Goal: Task Accomplishment & Management: Update Status

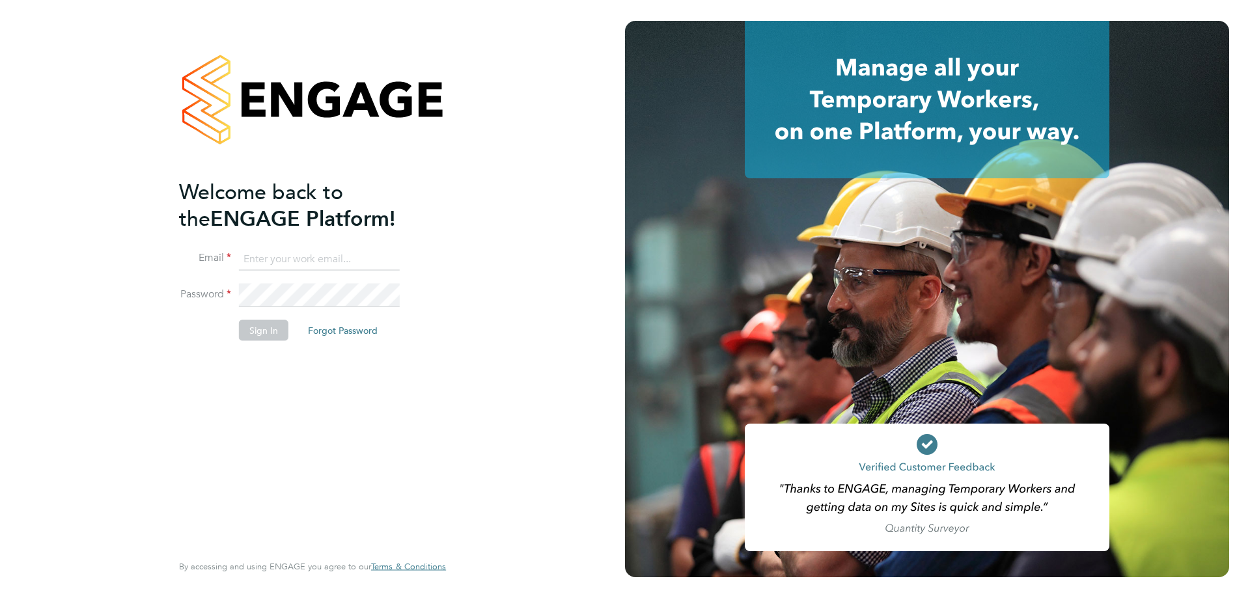
type input "Brendan.Day@hmsworks.co.uk"
click at [263, 331] on button "Sign In" at bounding box center [263, 330] width 49 height 21
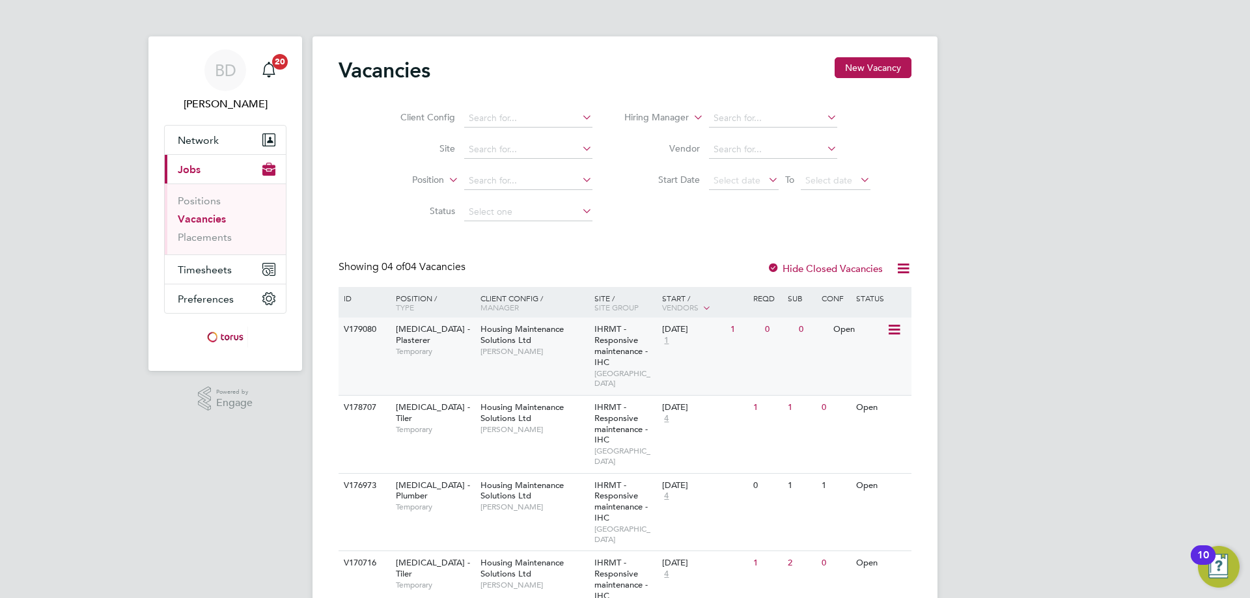
click at [893, 330] on icon at bounding box center [893, 330] width 13 height 16
click at [852, 362] on li "View Details" at bounding box center [862, 360] width 76 height 18
click at [896, 401] on icon at bounding box center [893, 409] width 13 height 16
click at [874, 464] on li "Update Status" at bounding box center [862, 464] width 76 height 18
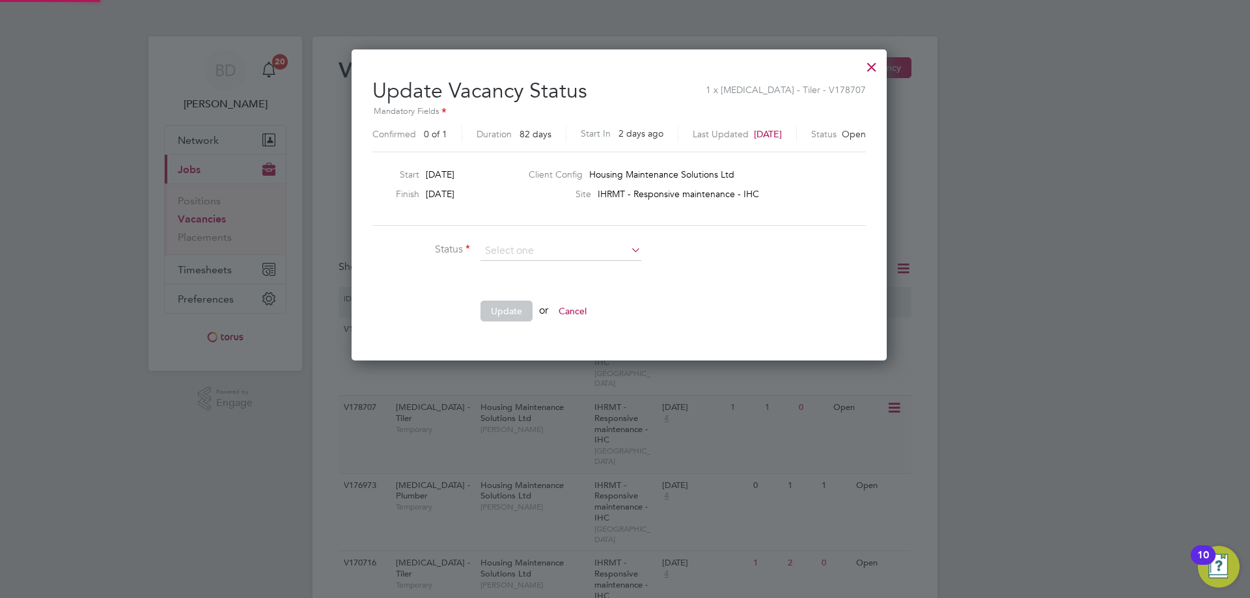
scroll to position [311, 548]
click at [968, 249] on div at bounding box center [625, 299] width 1250 height 598
click at [882, 70] on div at bounding box center [871, 63] width 23 height 23
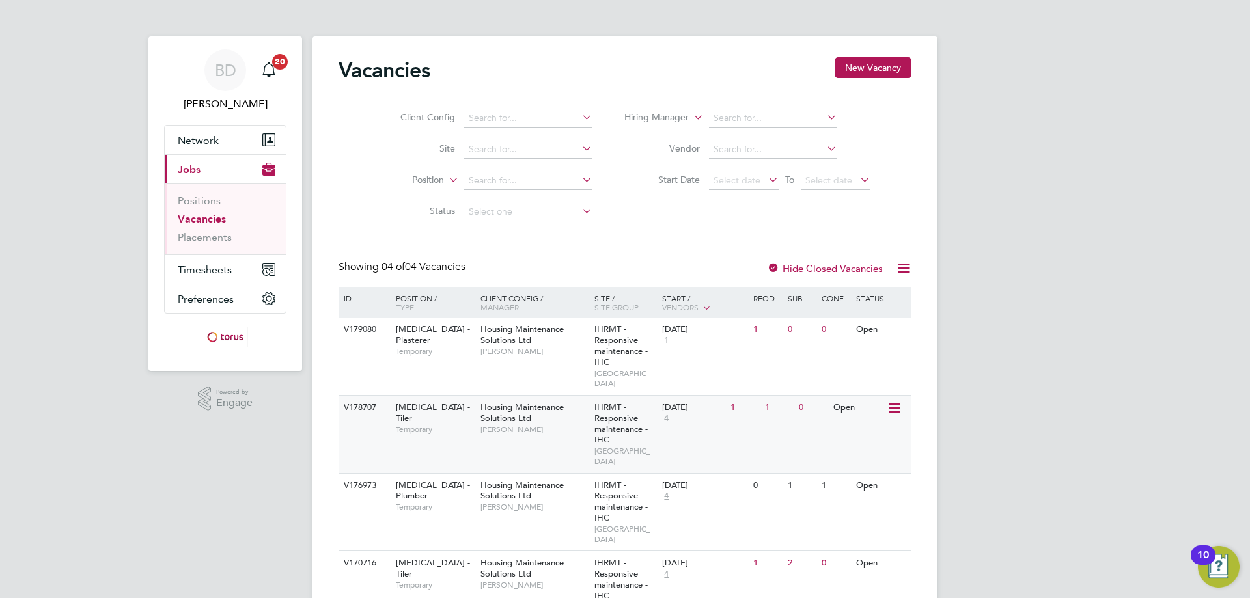
click at [897, 401] on icon at bounding box center [893, 409] width 13 height 16
click at [869, 462] on li "Update Status" at bounding box center [862, 464] width 76 height 18
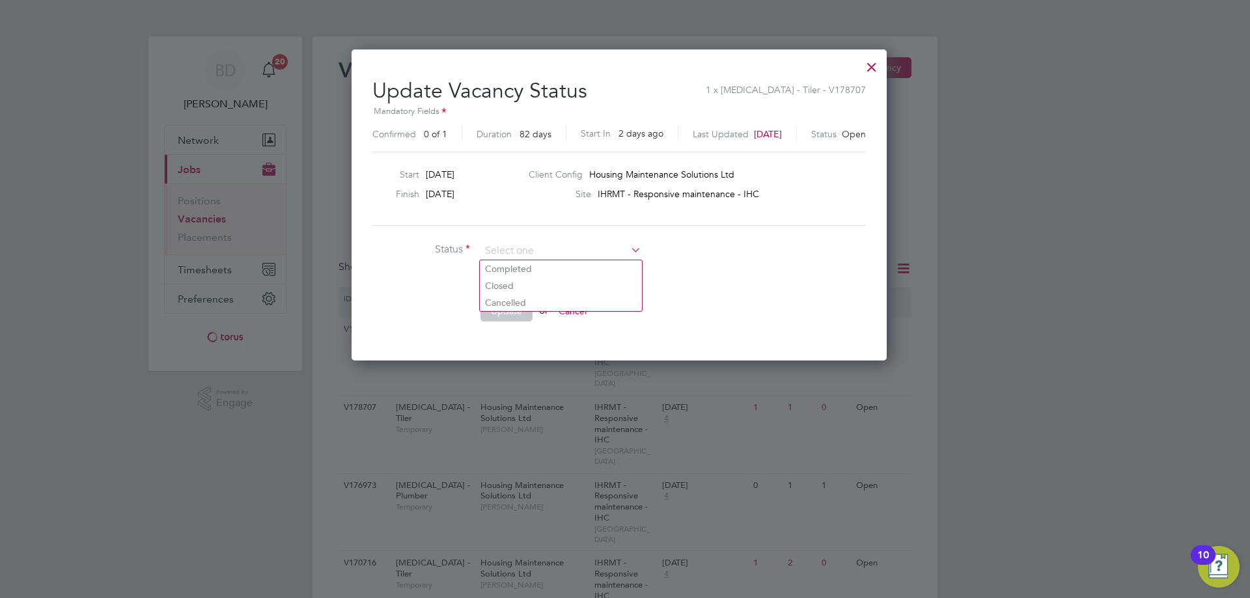
click at [924, 341] on div at bounding box center [625, 299] width 1250 height 598
click at [881, 69] on div at bounding box center [871, 63] width 23 height 23
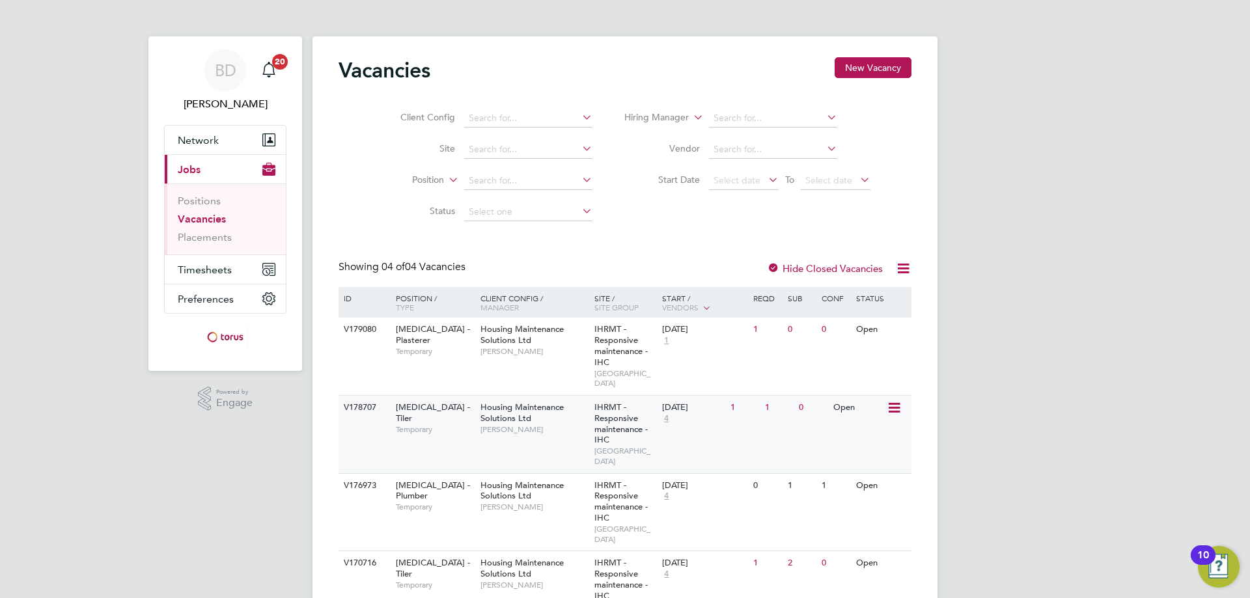
click at [895, 401] on icon at bounding box center [893, 409] width 13 height 16
click at [852, 429] on li "View Details" at bounding box center [862, 428] width 76 height 18
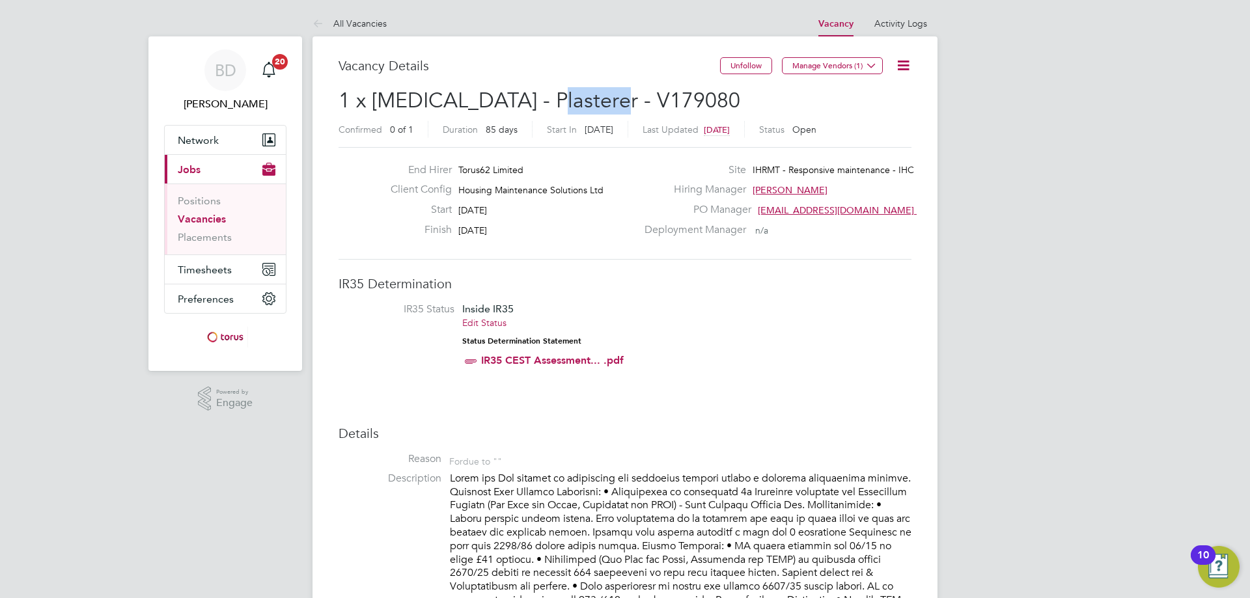
drag, startPoint x: 619, startPoint y: 94, endPoint x: 539, endPoint y: 97, distance: 80.8
click at [539, 97] on h2 "1 x HMS - Plasterer - V179080 Confirmed 0 of 1 Duration 85 days Start In Tomorr…" at bounding box center [625, 114] width 573 height 55
copy span "V179080"
click at [869, 66] on icon at bounding box center [872, 66] width 10 height 10
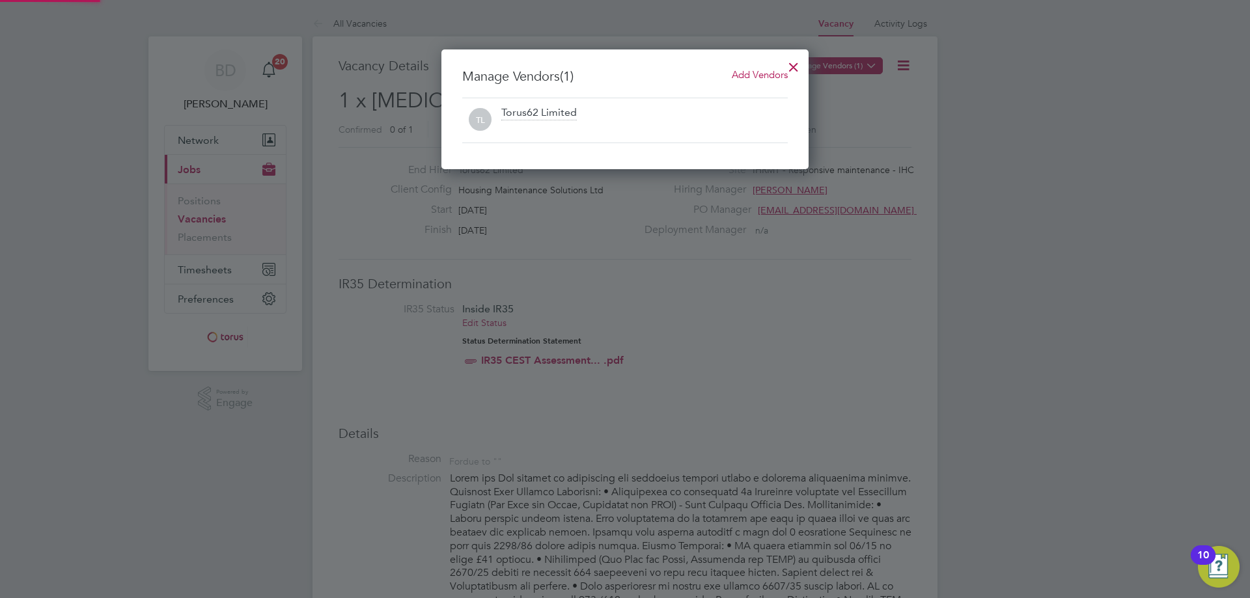
scroll to position [120, 368]
click at [773, 75] on span "Add Vendors" at bounding box center [760, 74] width 56 height 12
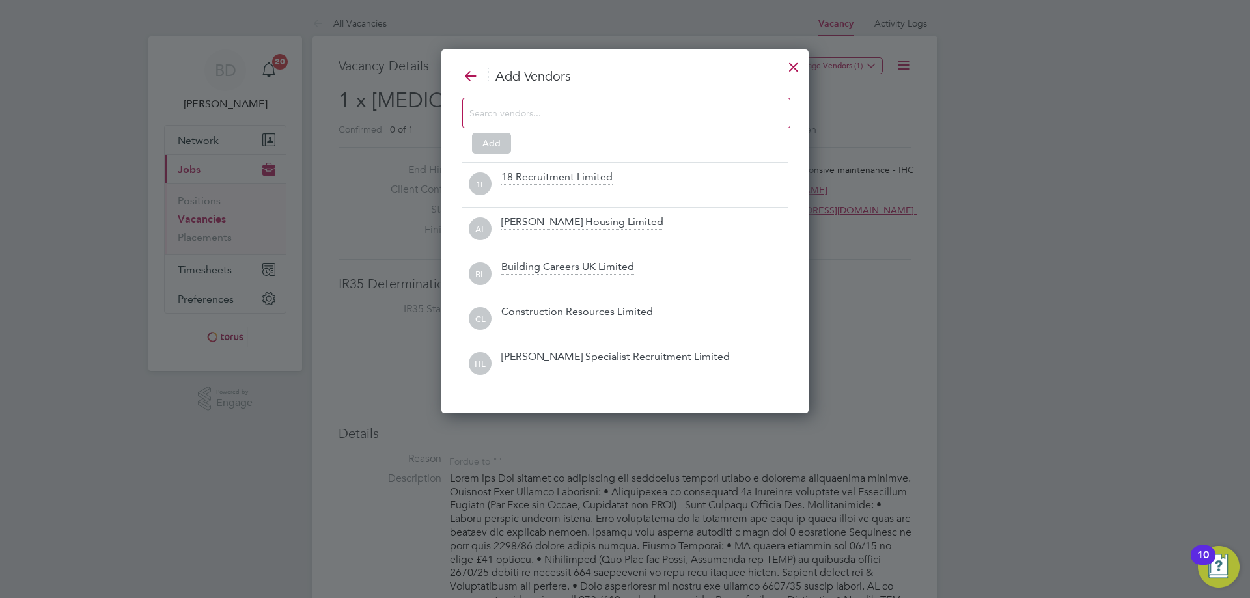
scroll to position [365, 368]
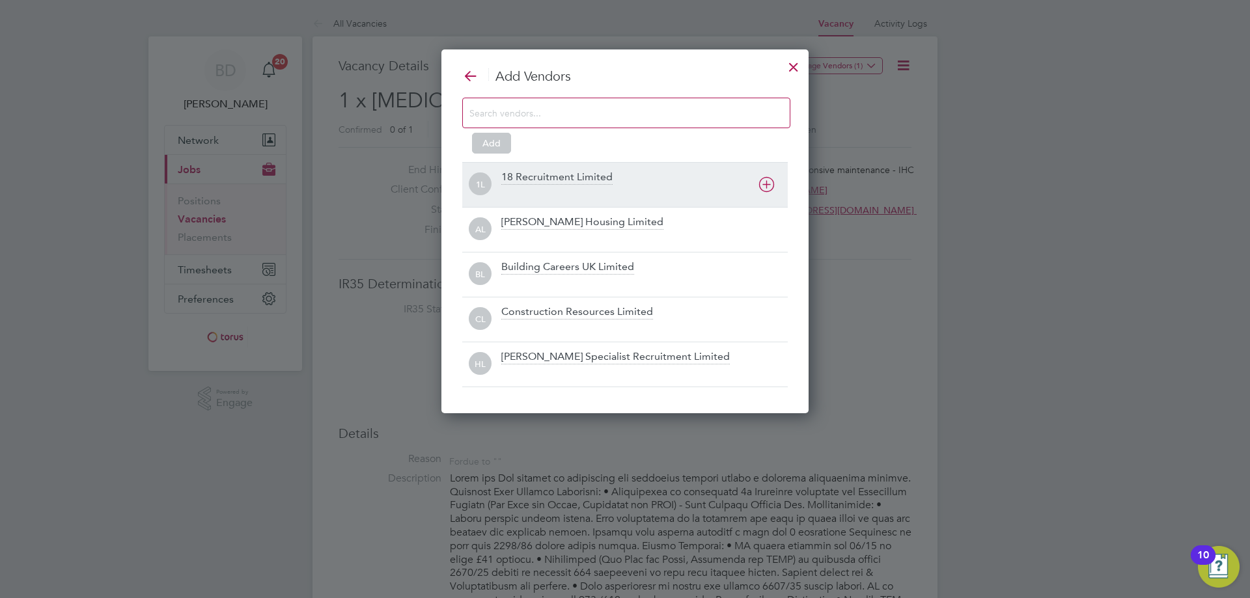
click at [548, 179] on div "18 Recruitment Limited" at bounding box center [556, 178] width 111 height 14
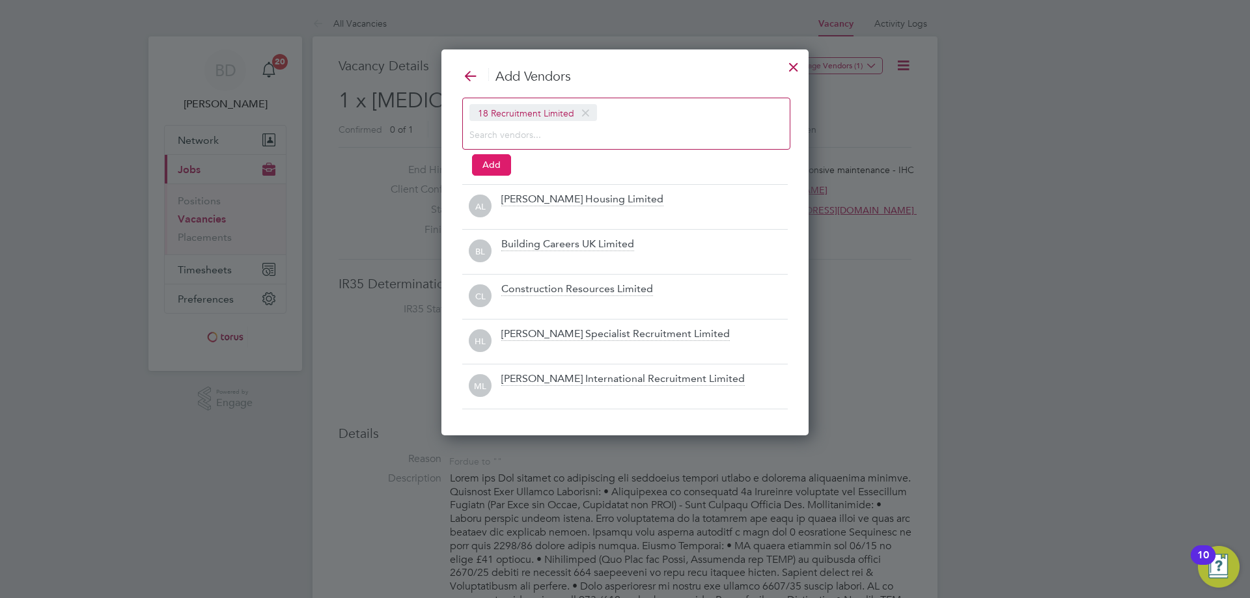
click at [492, 165] on button "Add" at bounding box center [491, 164] width 39 height 21
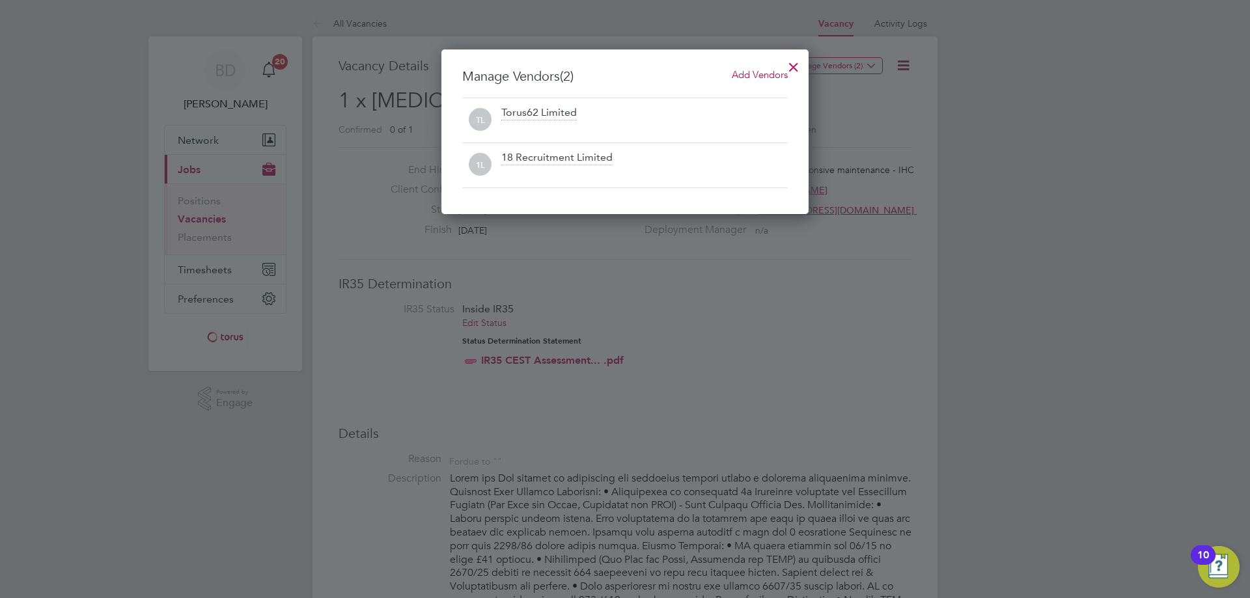
click at [747, 76] on span "Add Vendors" at bounding box center [760, 74] width 56 height 12
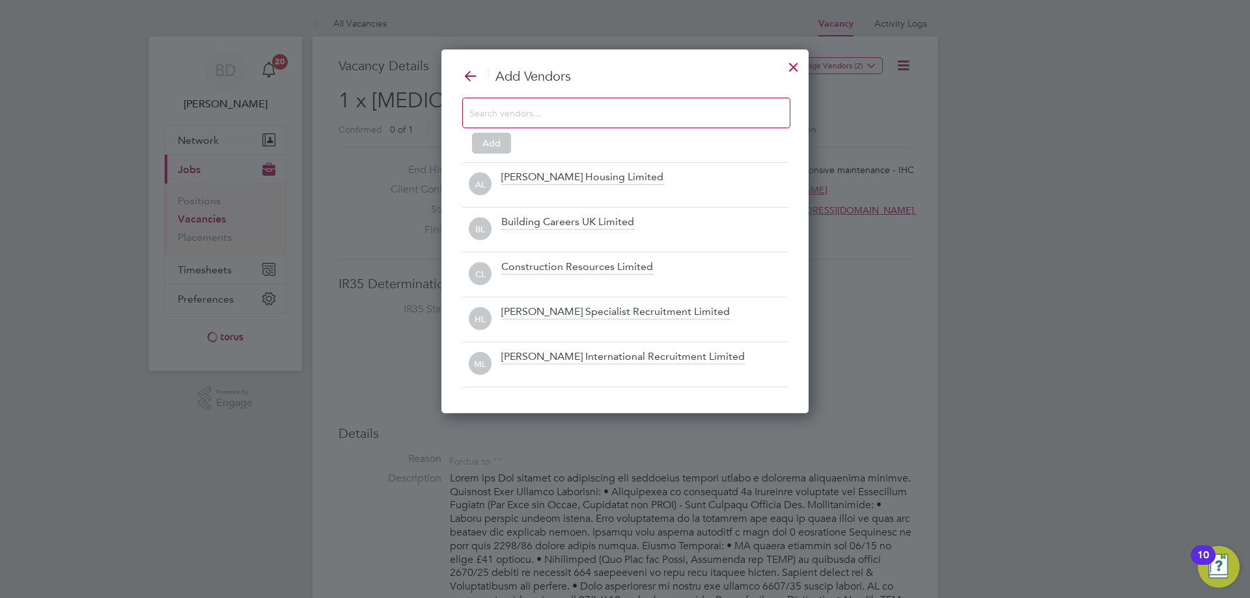
scroll to position [365, 368]
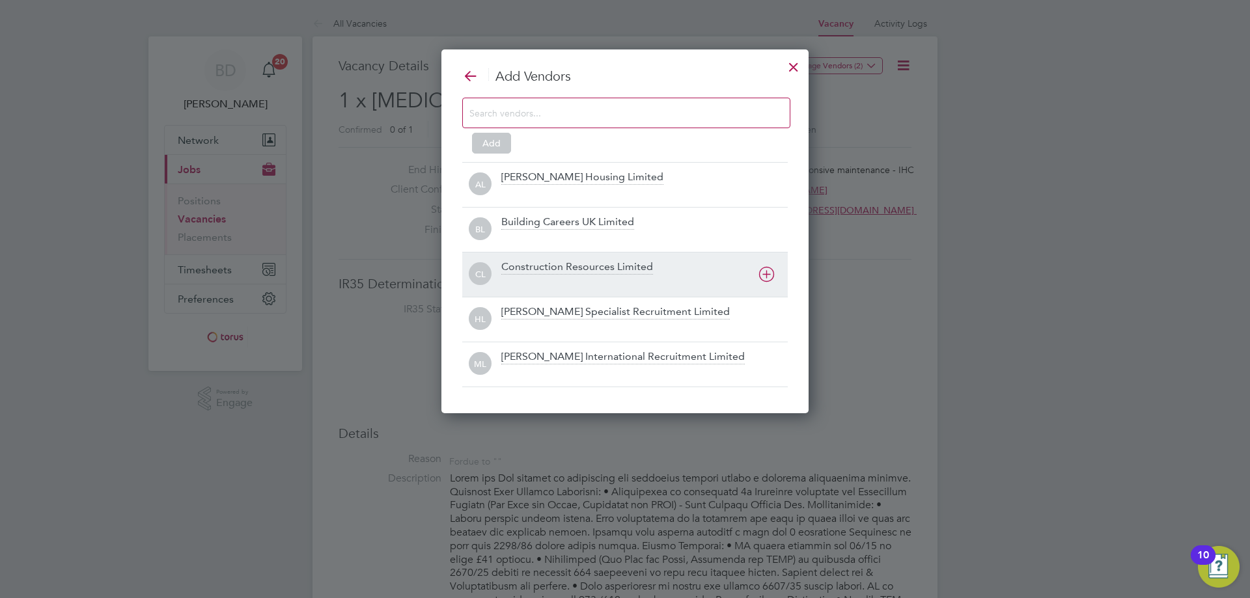
click at [572, 277] on div at bounding box center [644, 283] width 287 height 13
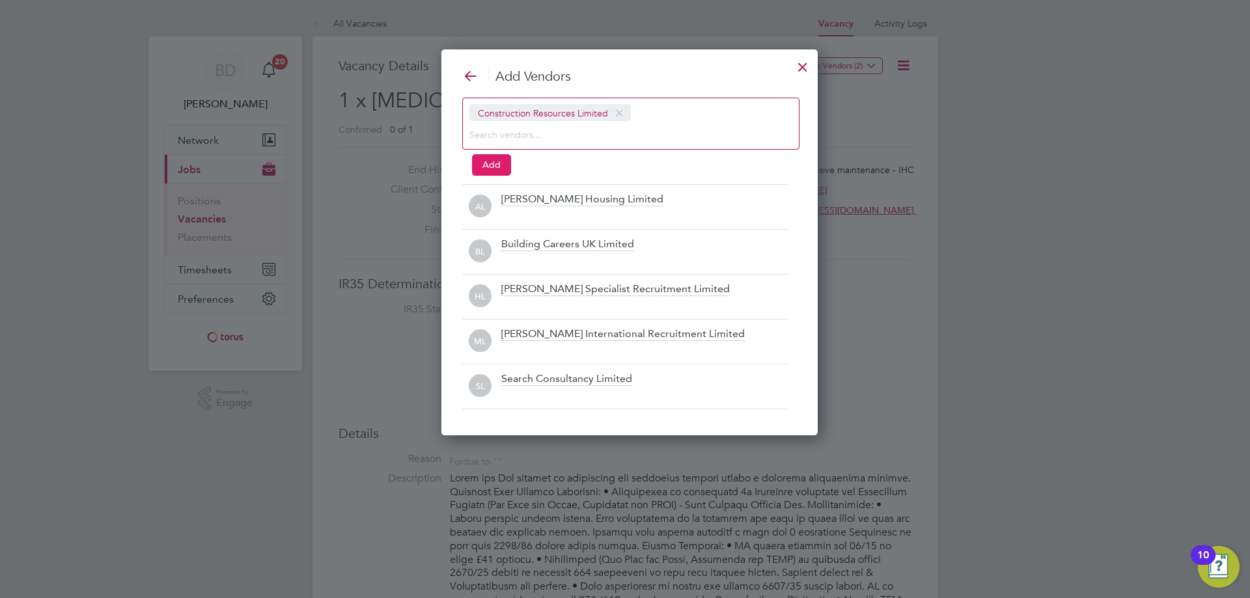
click at [492, 164] on button "Add" at bounding box center [491, 164] width 39 height 21
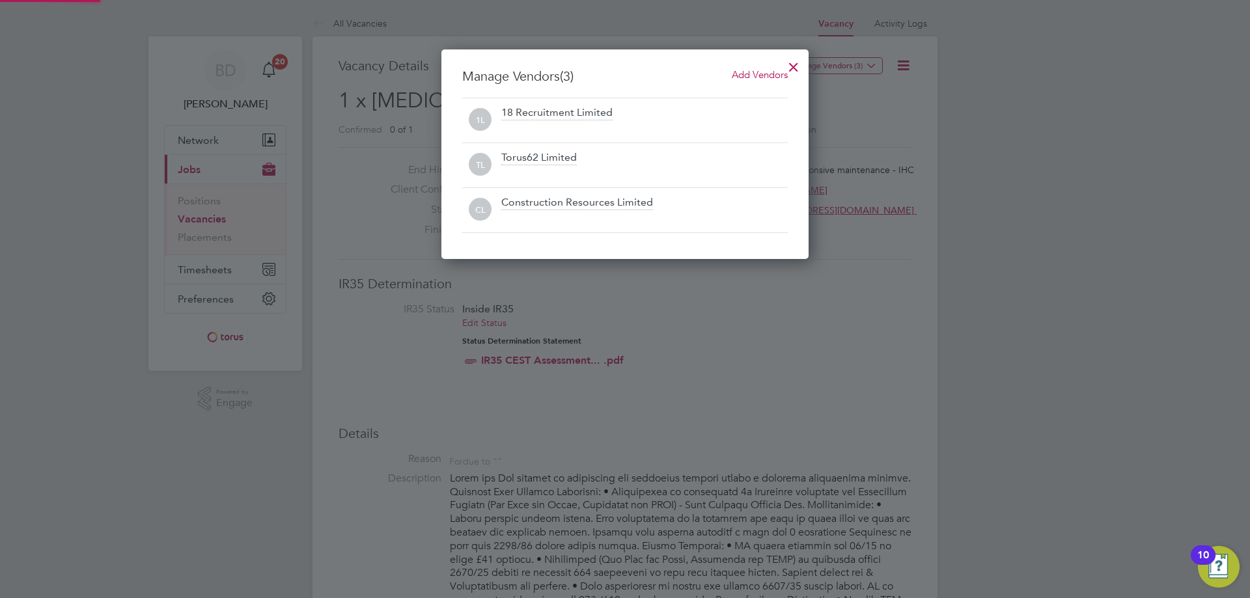
scroll to position [210, 368]
click at [746, 71] on span "Add Vendors" at bounding box center [760, 74] width 56 height 12
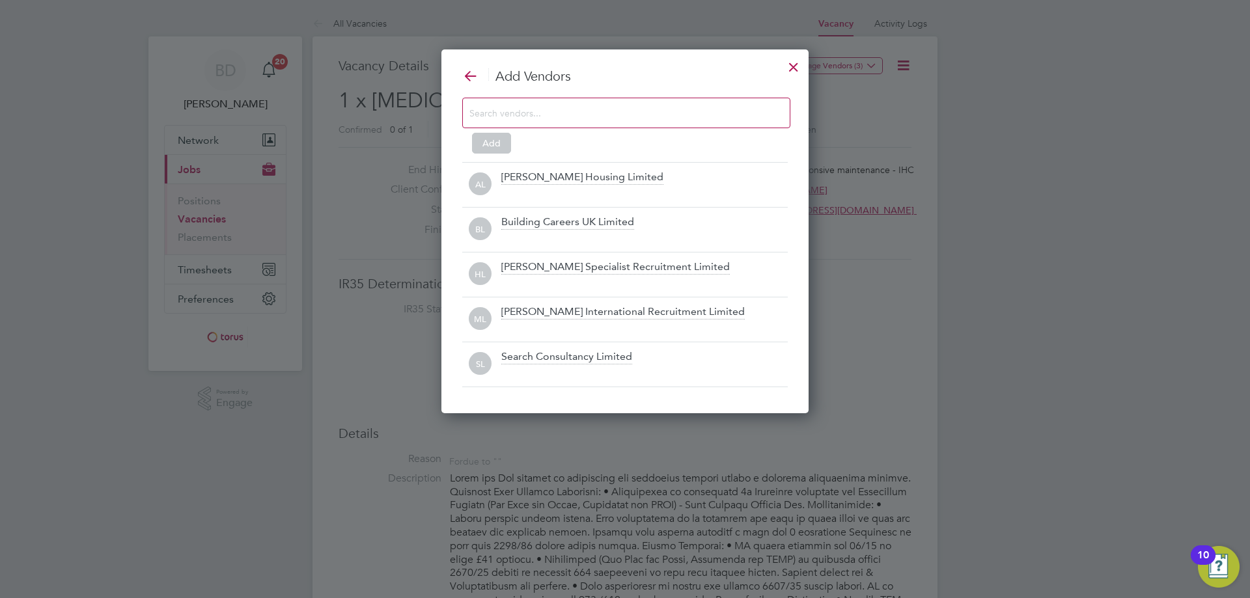
scroll to position [365, 368]
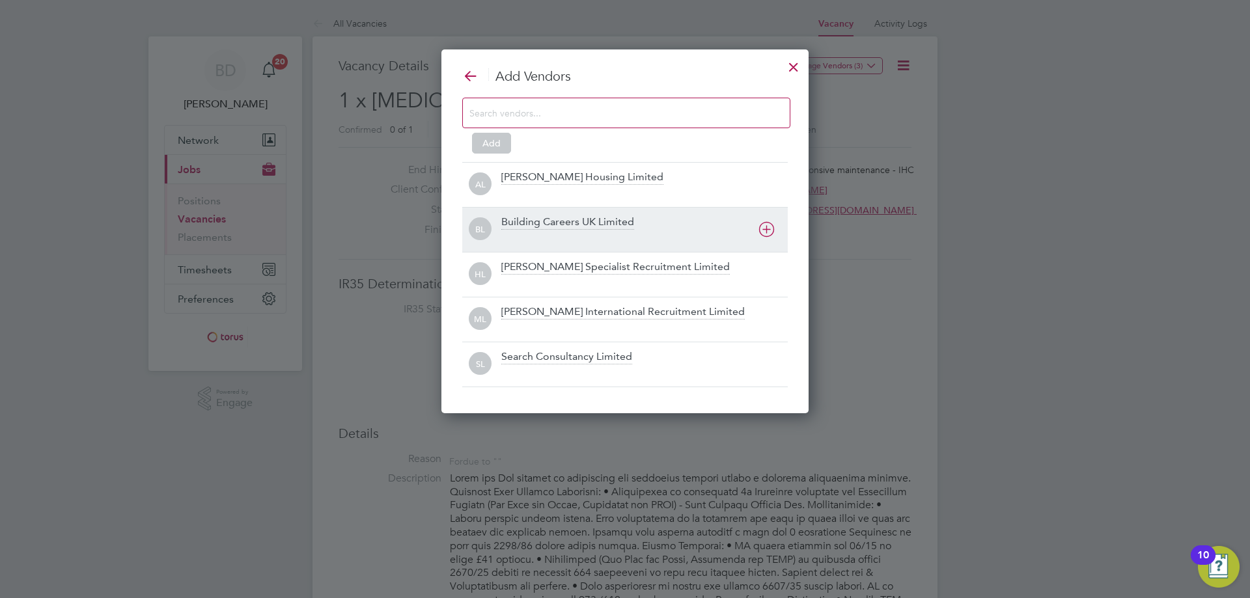
click at [549, 228] on div "Building Careers UK Limited" at bounding box center [567, 223] width 133 height 14
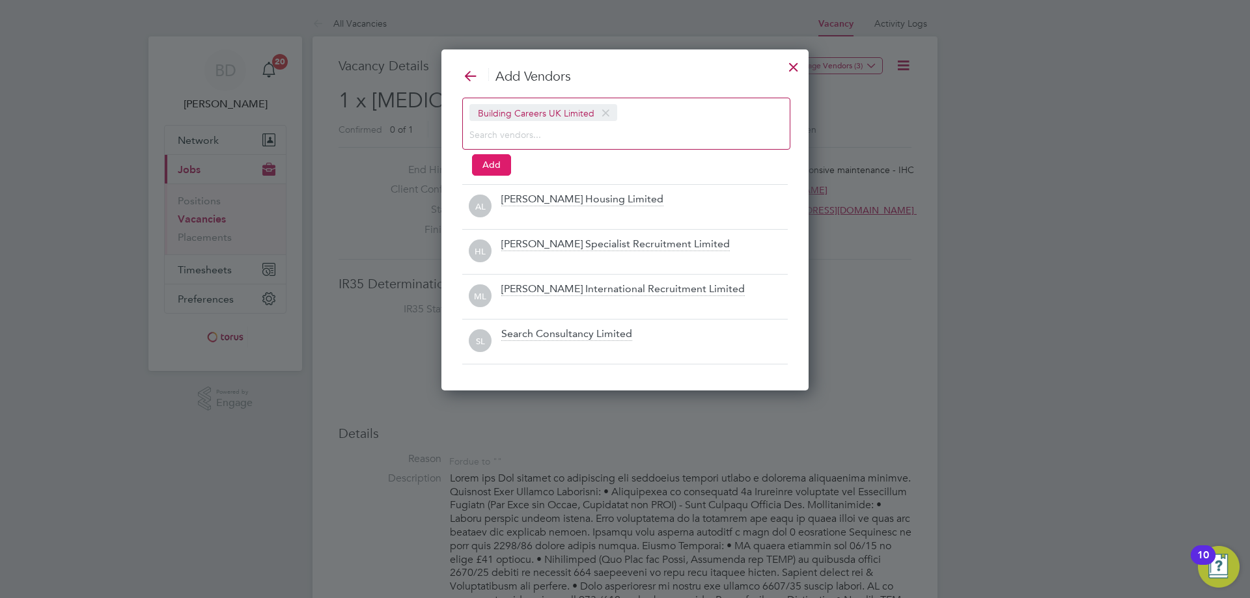
click at [481, 166] on button "Add" at bounding box center [491, 164] width 39 height 21
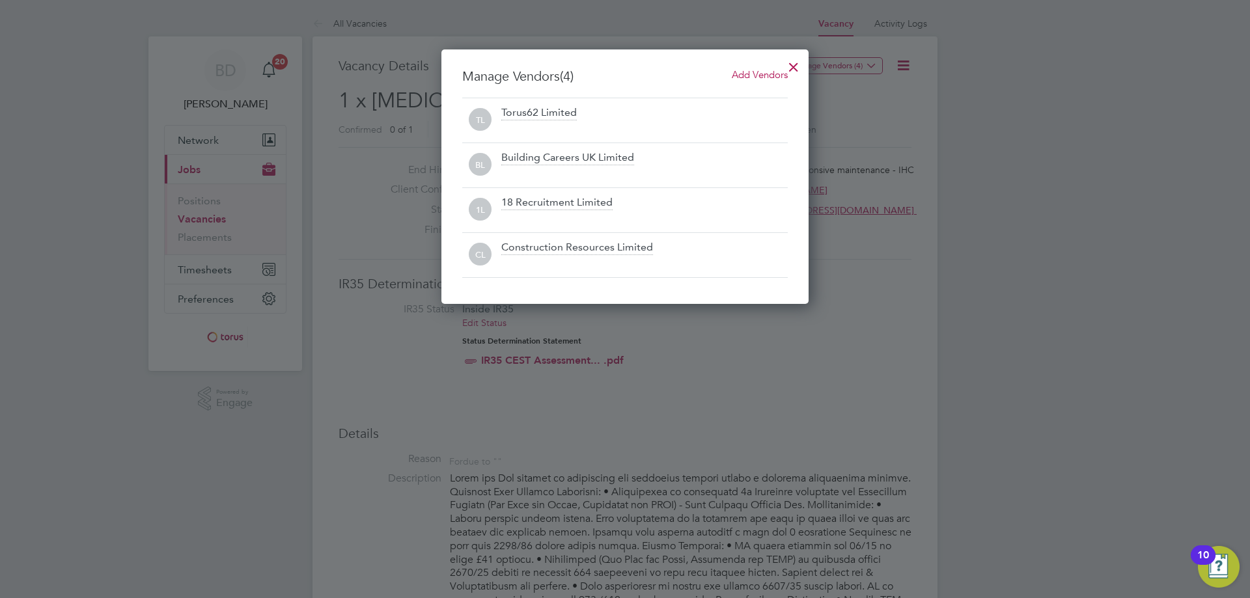
click at [759, 77] on span "Add Vendors" at bounding box center [760, 74] width 56 height 12
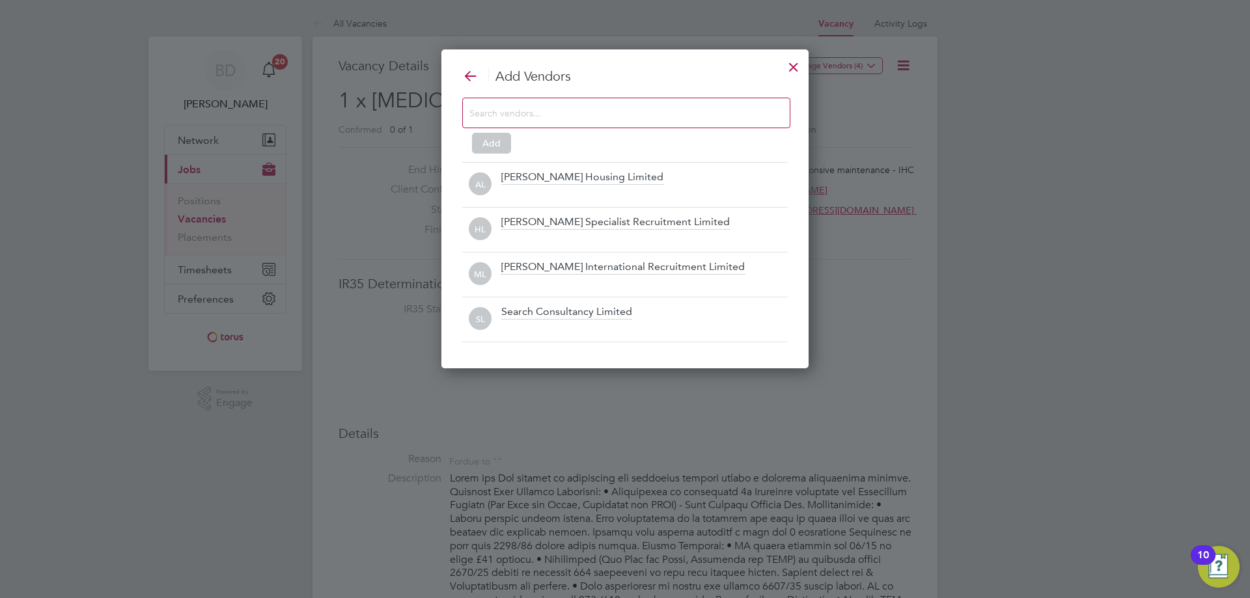
scroll to position [320, 368]
click at [470, 74] on icon at bounding box center [470, 76] width 16 height 16
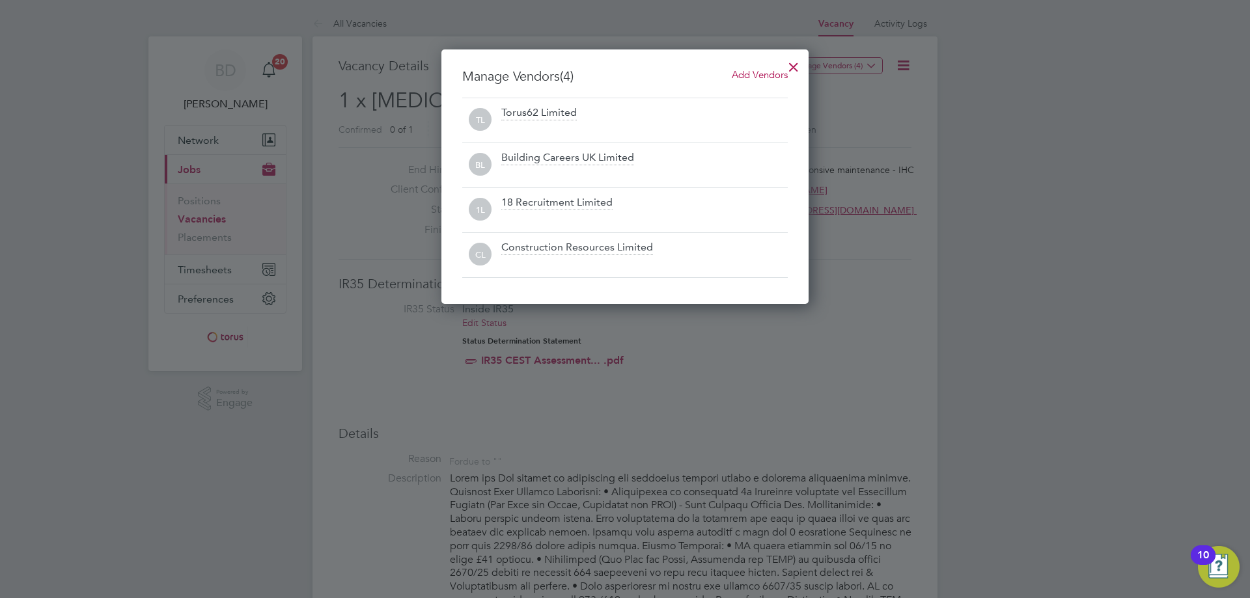
click at [788, 63] on div at bounding box center [793, 63] width 23 height 23
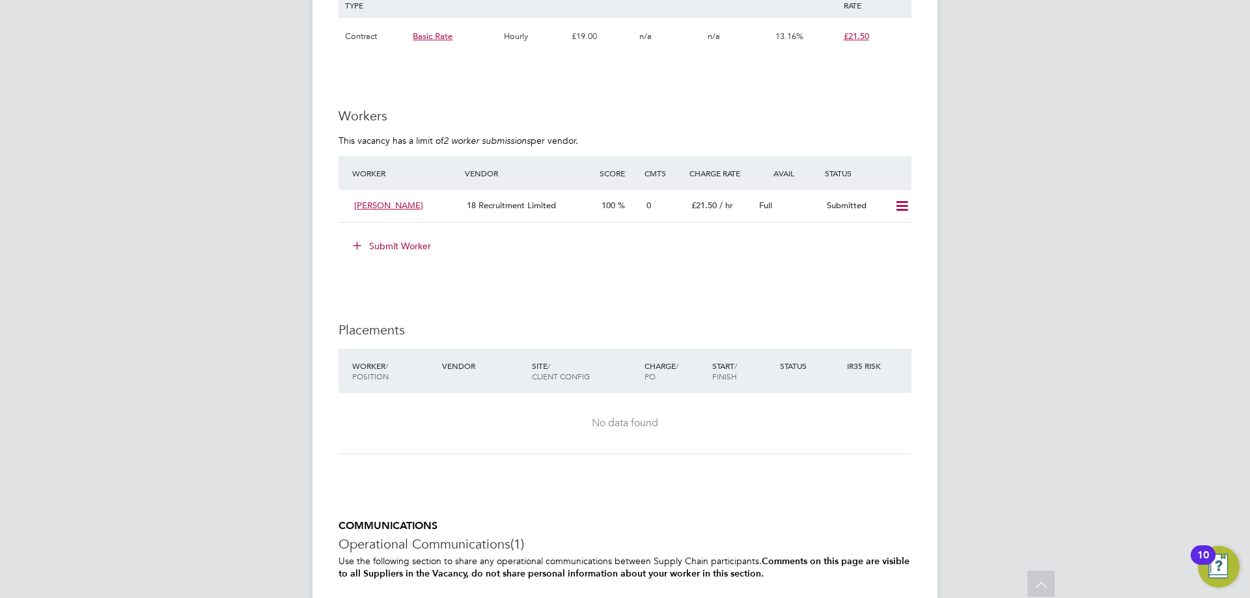
scroll to position [912, 0]
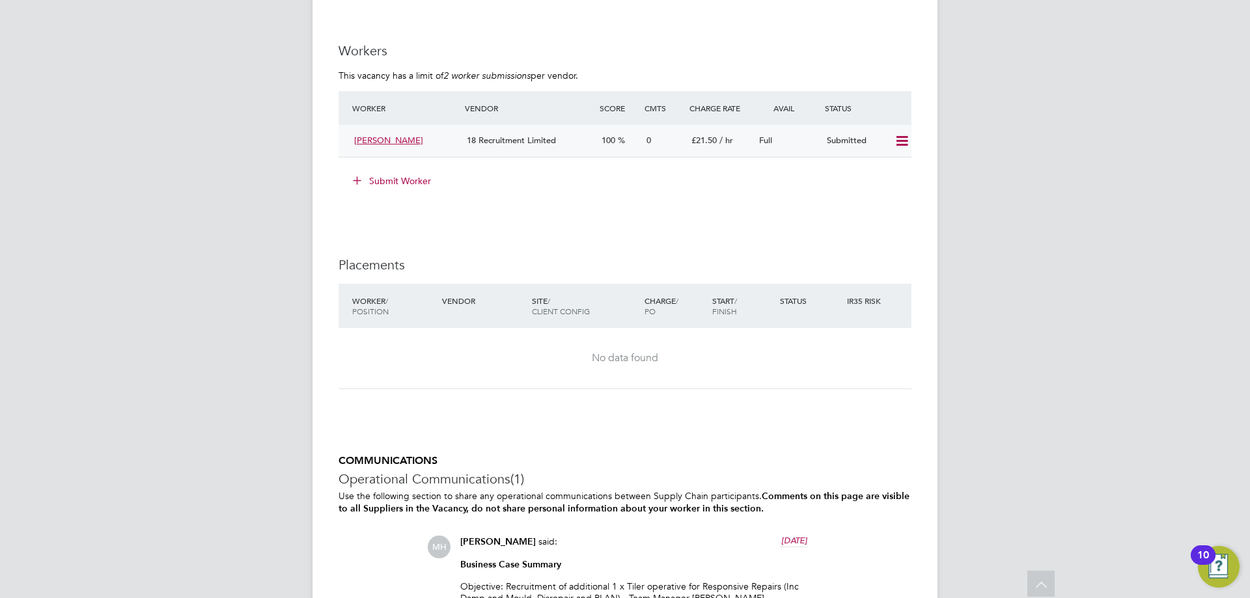
click at [900, 141] on icon at bounding box center [902, 141] width 16 height 10
click at [881, 169] on li "Offer" at bounding box center [885, 169] width 46 height 18
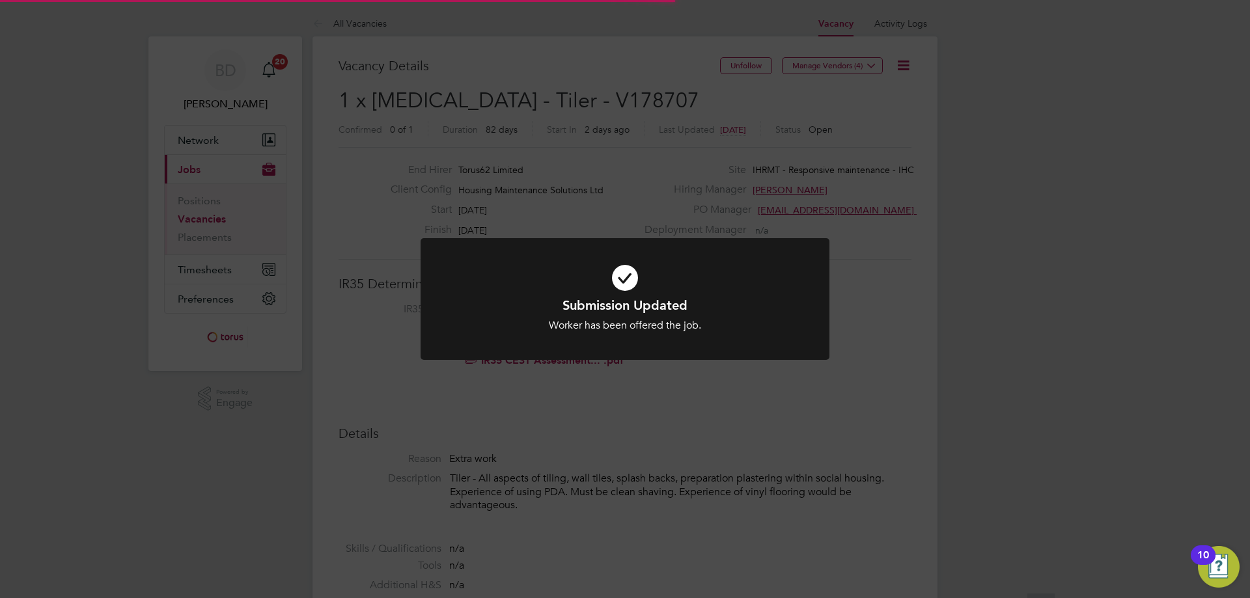
scroll to position [38, 91]
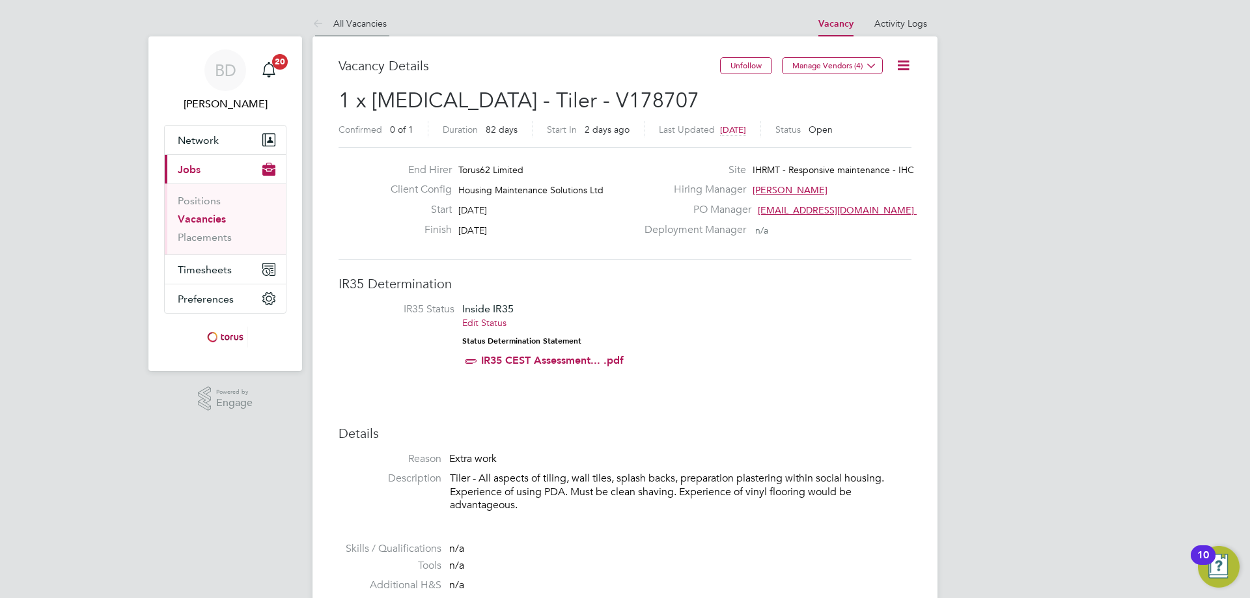
click at [321, 25] on icon at bounding box center [321, 24] width 16 height 16
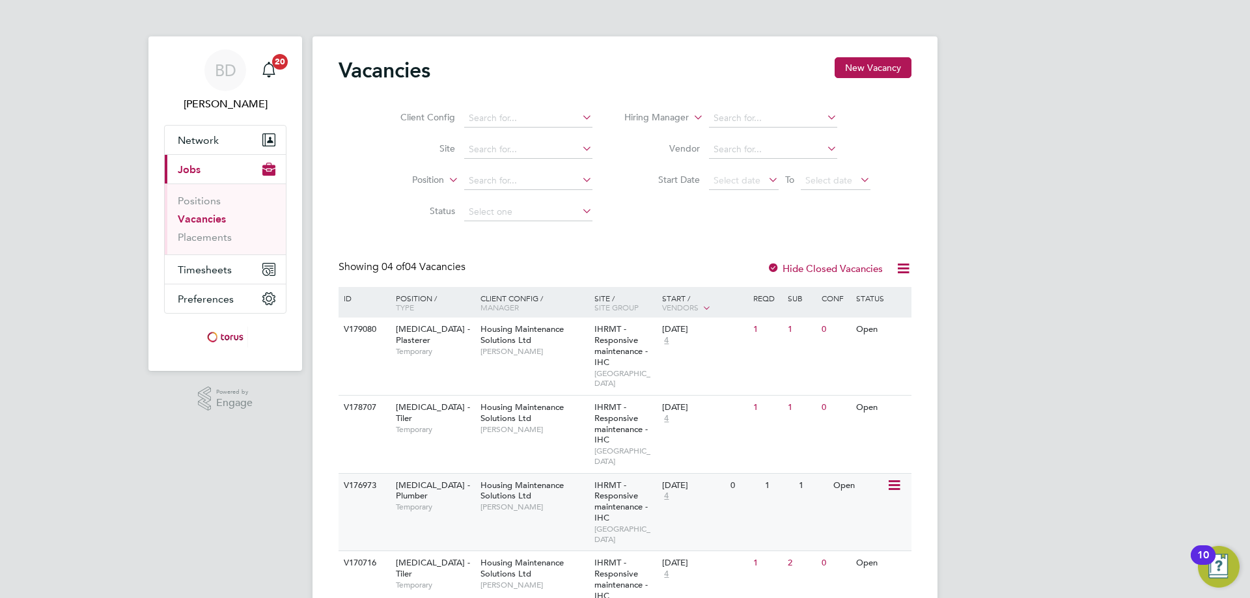
scroll to position [38, 0]
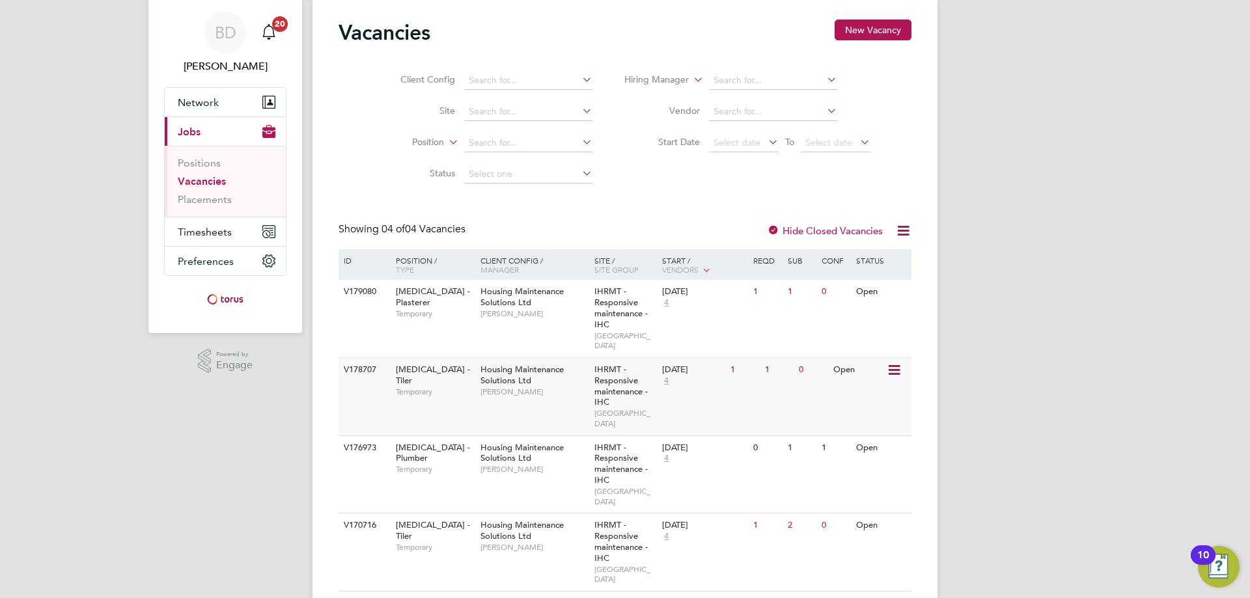
click at [893, 363] on icon at bounding box center [893, 371] width 13 height 16
click at [851, 389] on li "View Details" at bounding box center [862, 390] width 76 height 18
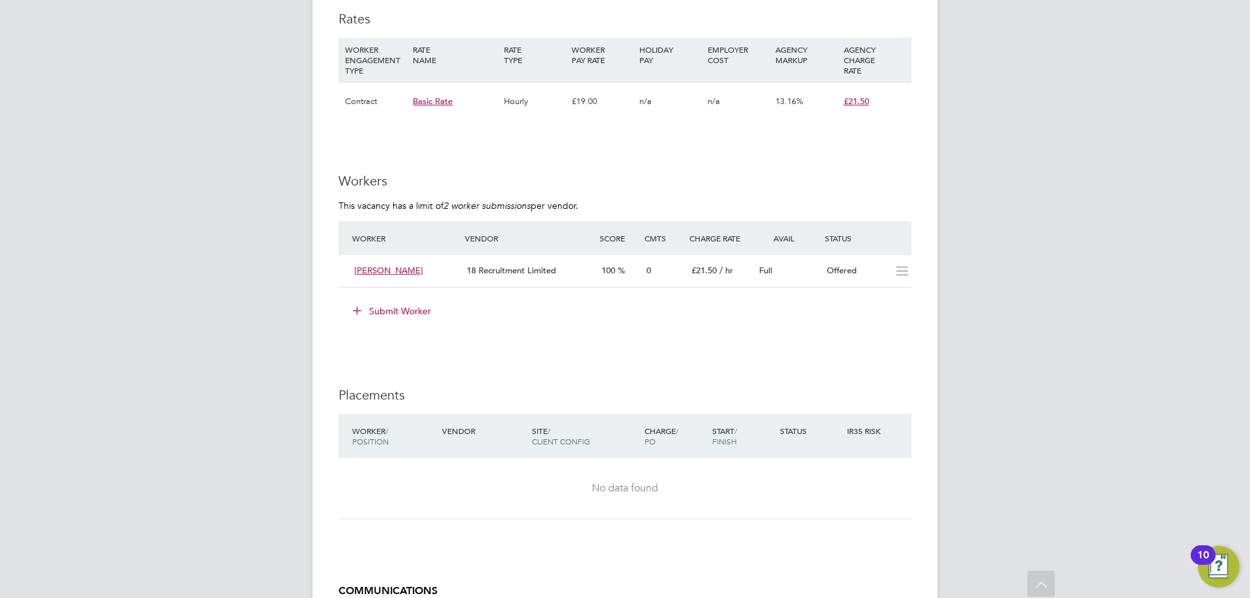
scroll to position [716, 0]
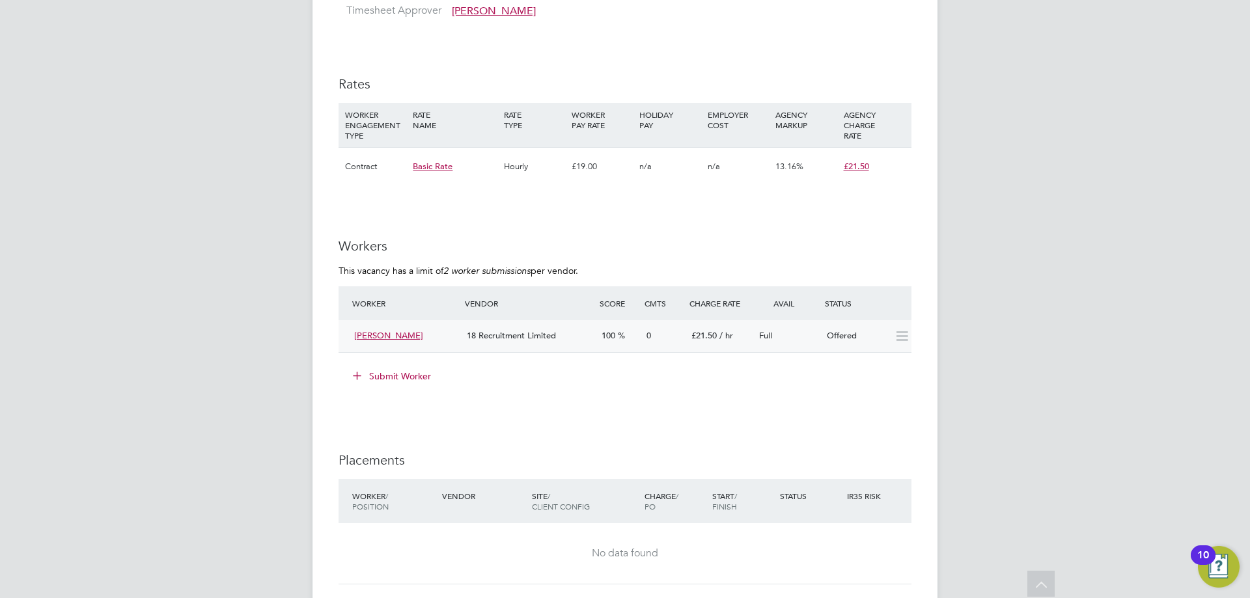
click at [390, 335] on span "[PERSON_NAME]" at bounding box center [388, 335] width 69 height 11
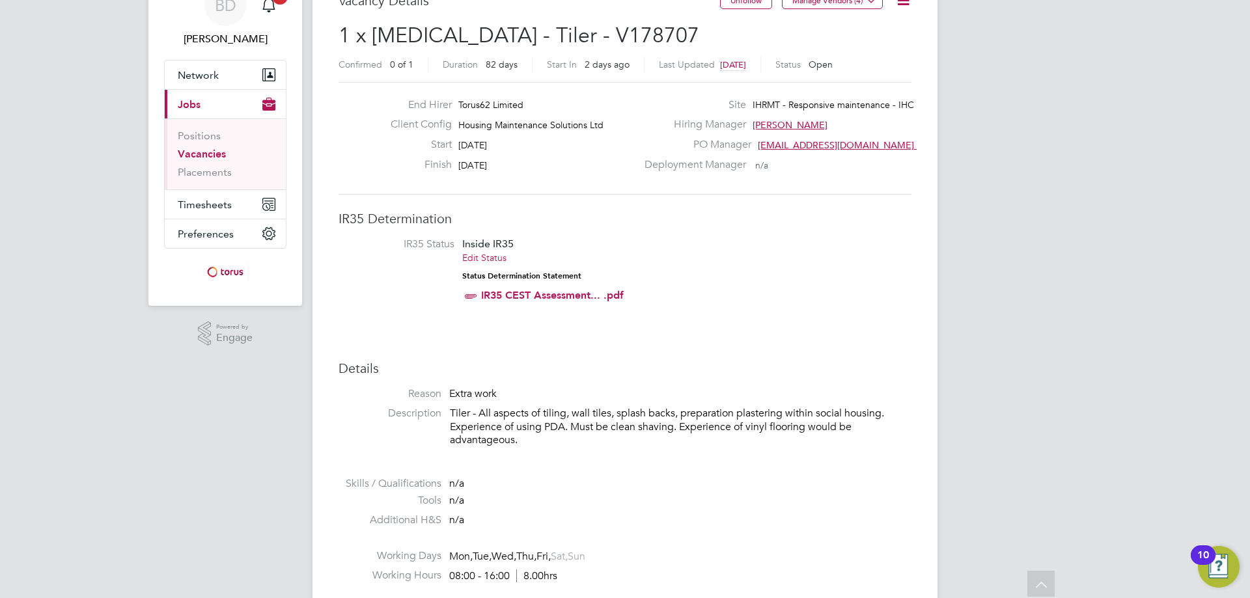
scroll to position [0, 0]
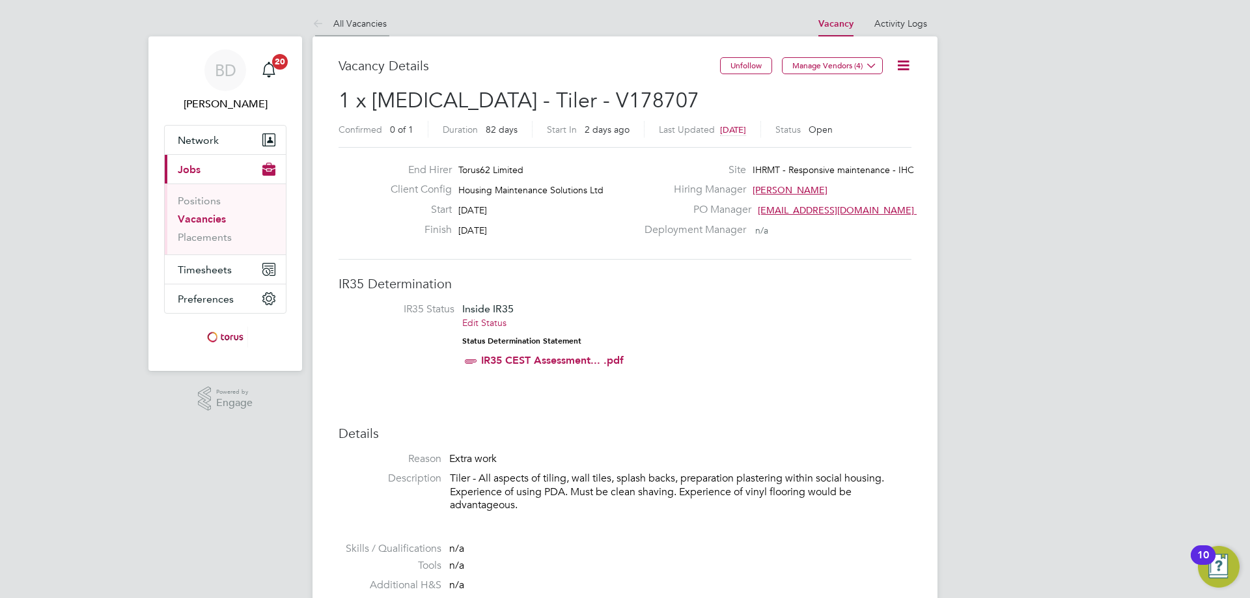
click at [318, 23] on icon at bounding box center [321, 24] width 16 height 16
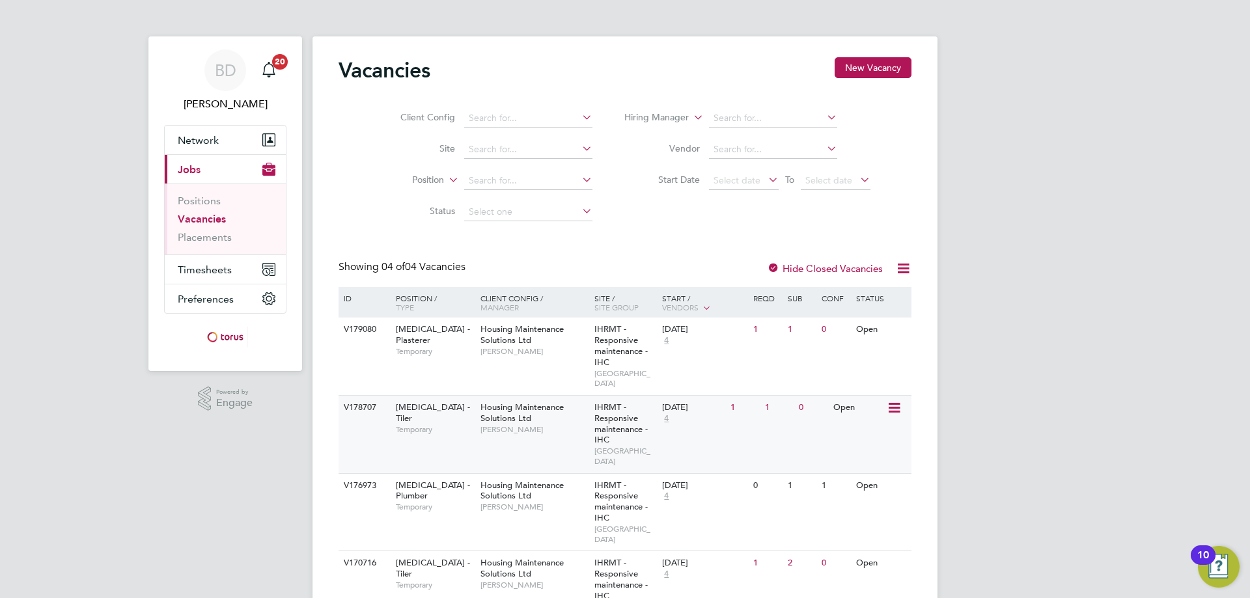
scroll to position [38, 0]
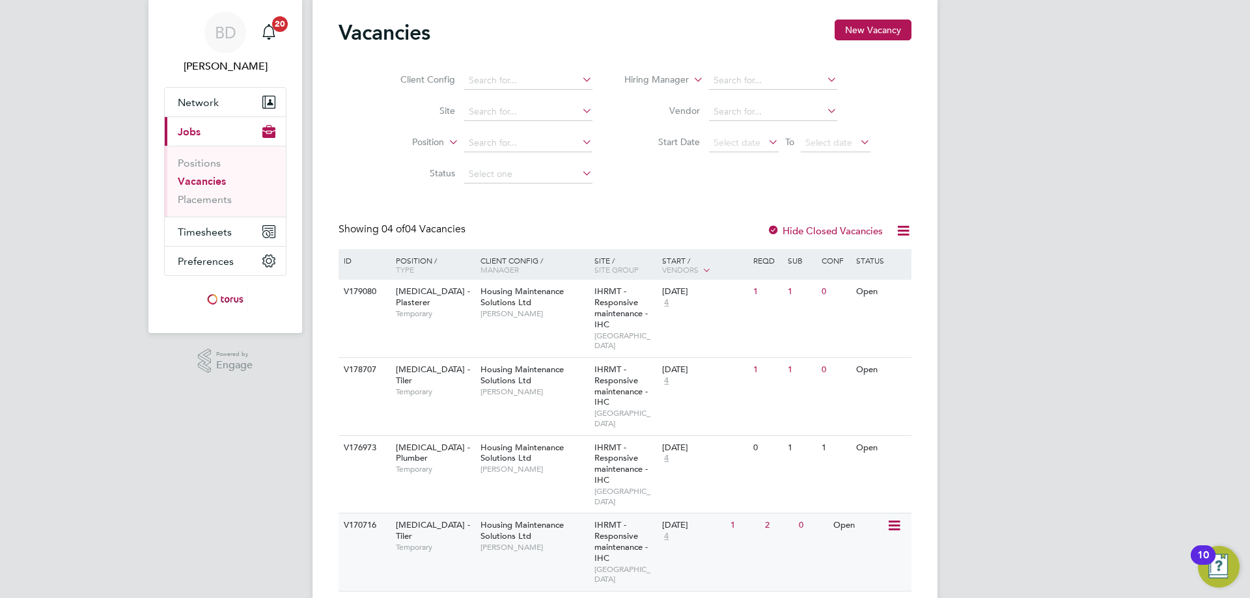
click at [892, 518] on icon at bounding box center [893, 526] width 13 height 16
click at [860, 522] on li "View Details" at bounding box center [862, 525] width 76 height 18
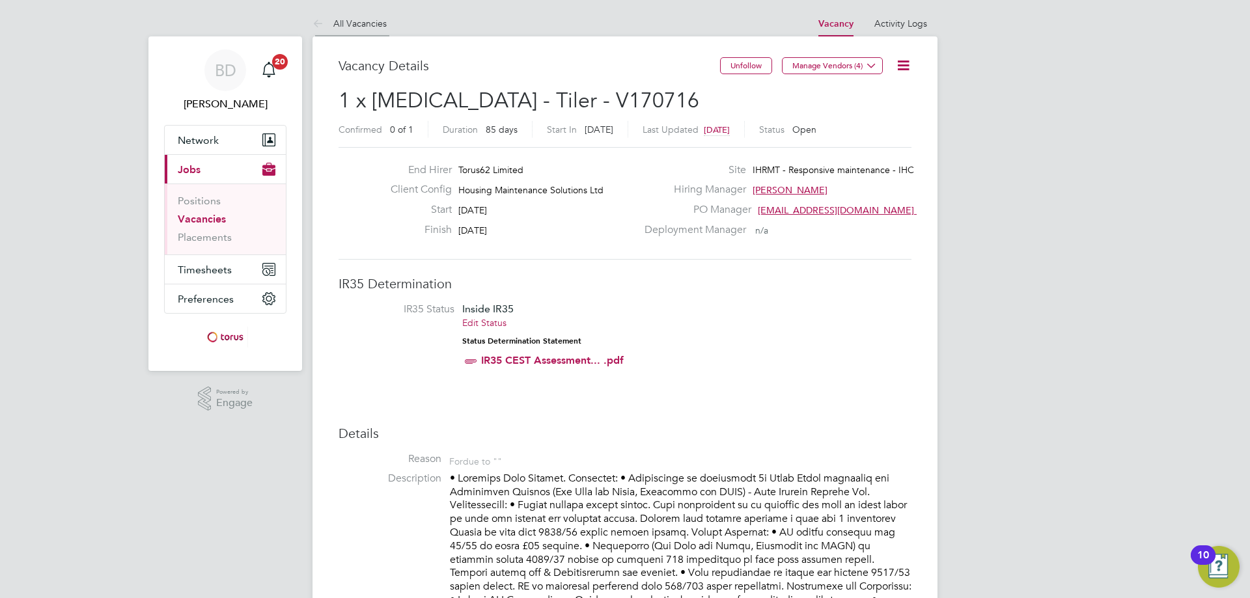
click at [316, 24] on icon at bounding box center [321, 24] width 16 height 16
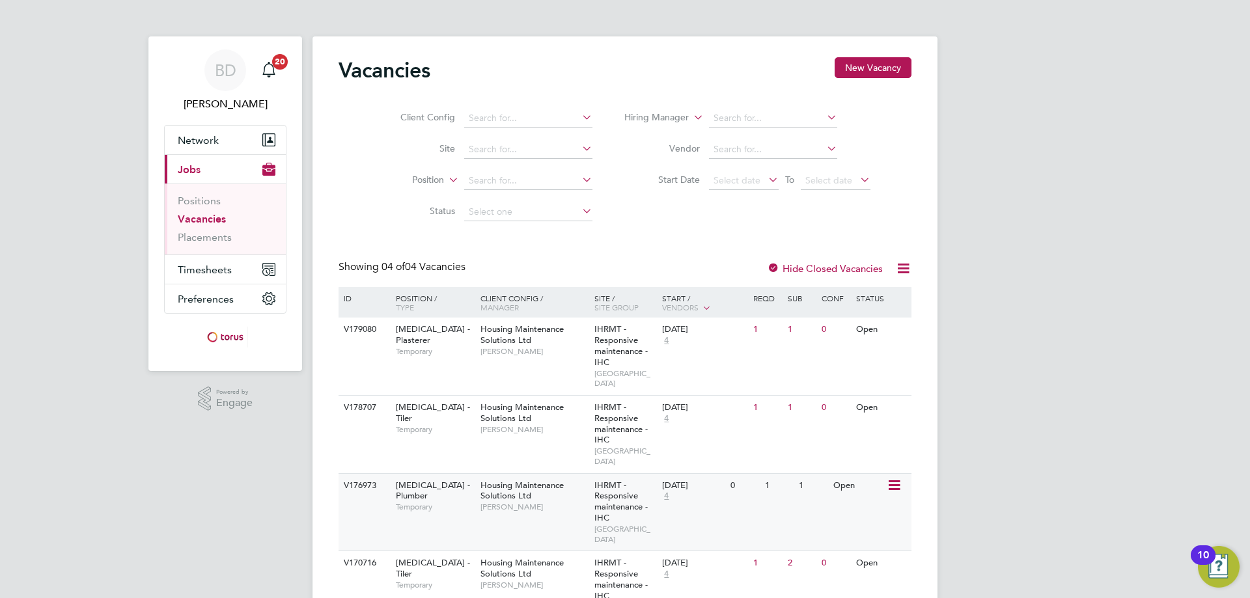
click at [891, 478] on icon at bounding box center [893, 486] width 13 height 16
click at [851, 496] on li "View Details" at bounding box center [862, 495] width 76 height 18
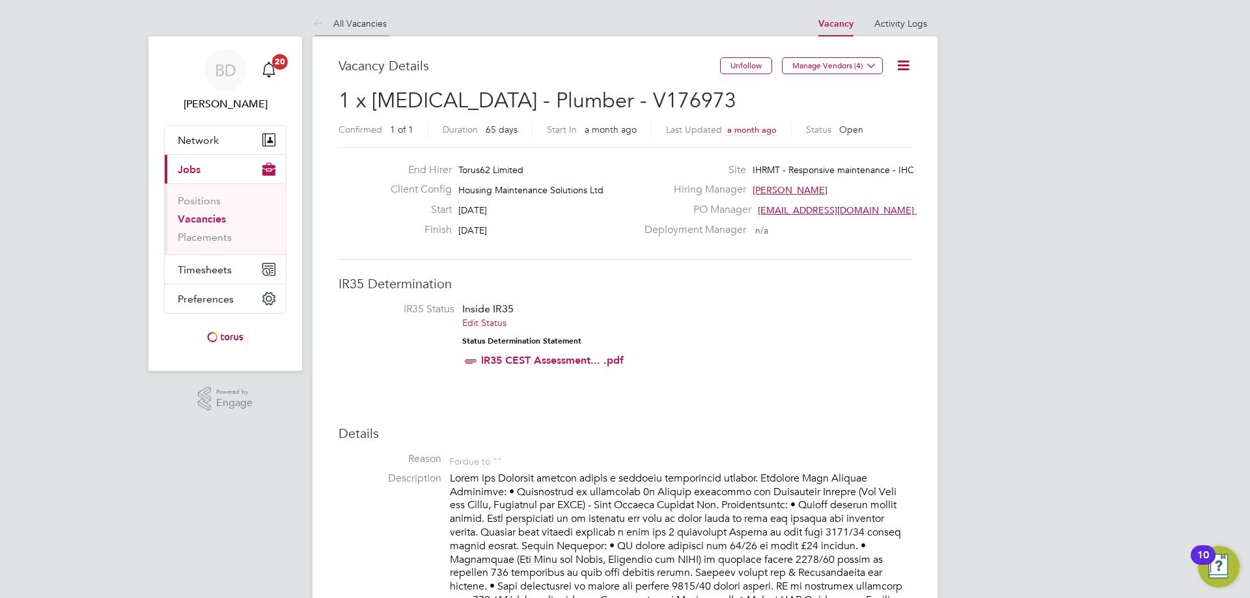
click at [319, 20] on icon at bounding box center [321, 24] width 16 height 16
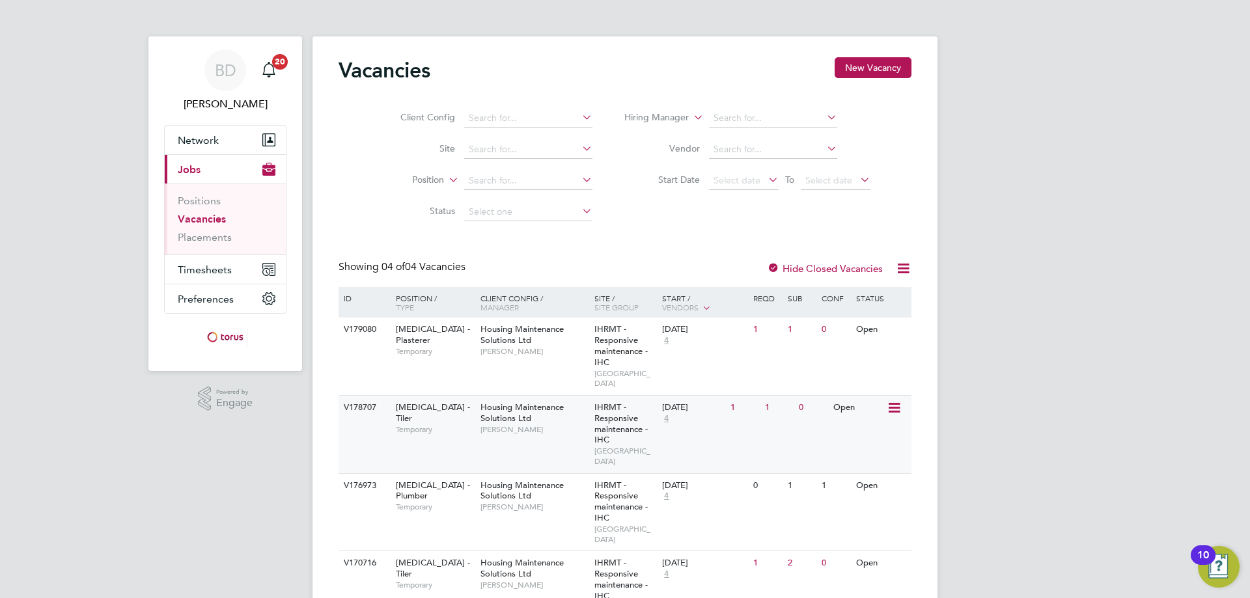
click at [896, 401] on icon at bounding box center [893, 409] width 13 height 16
click at [854, 464] on li "Update Status" at bounding box center [862, 464] width 76 height 18
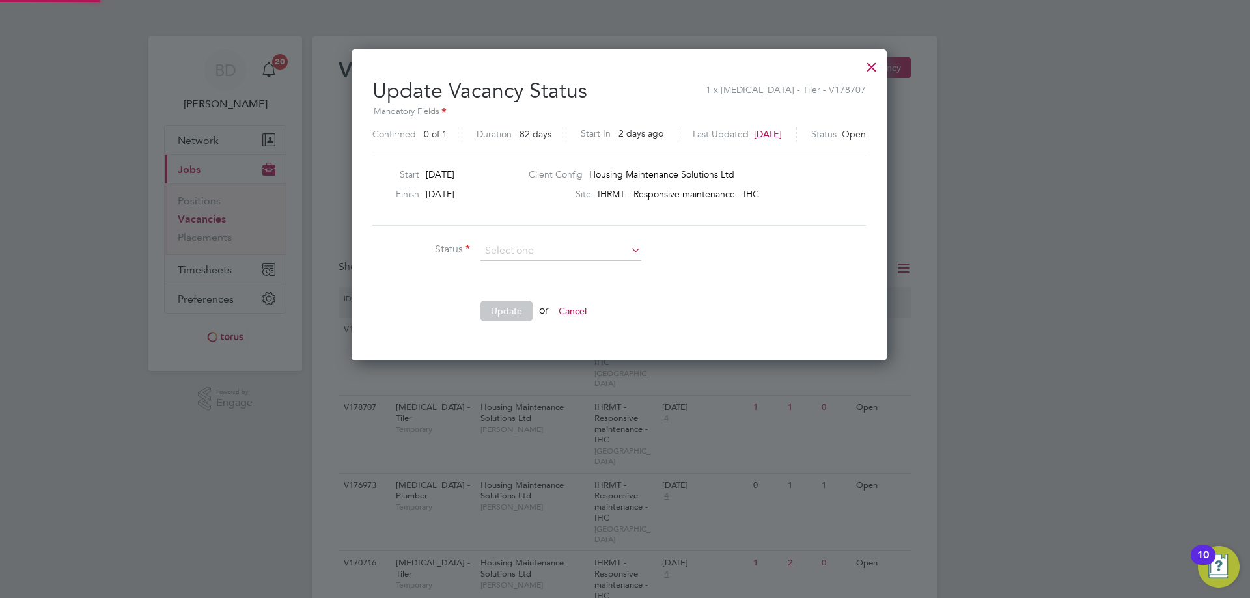
scroll to position [311, 548]
click at [520, 266] on li "Completed" at bounding box center [561, 268] width 162 height 17
type input "Completed"
click at [505, 307] on button "Update" at bounding box center [507, 311] width 52 height 21
click at [882, 64] on div at bounding box center [871, 63] width 23 height 23
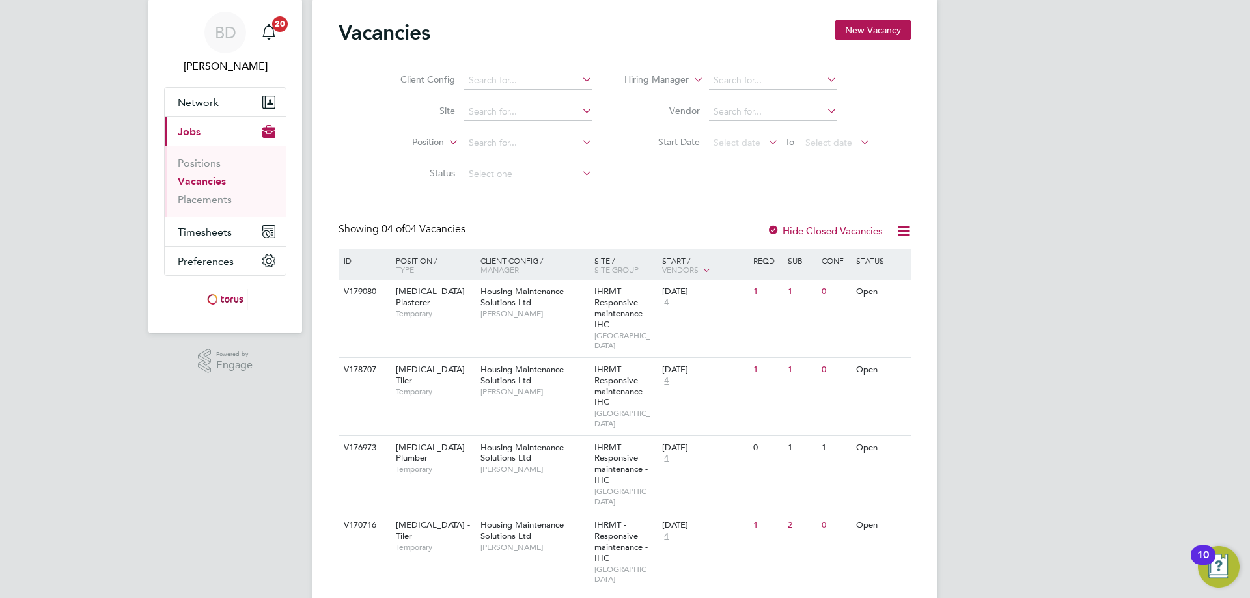
scroll to position [0, 0]
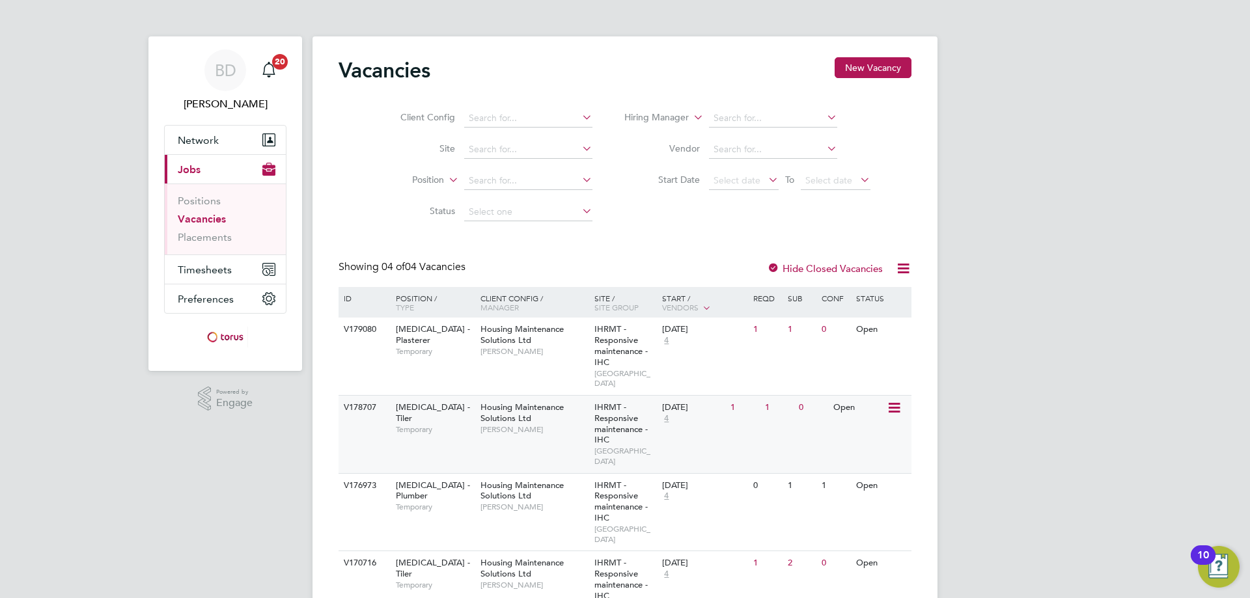
click at [892, 401] on icon at bounding box center [893, 409] width 13 height 16
click at [860, 426] on li "View Details" at bounding box center [862, 428] width 76 height 18
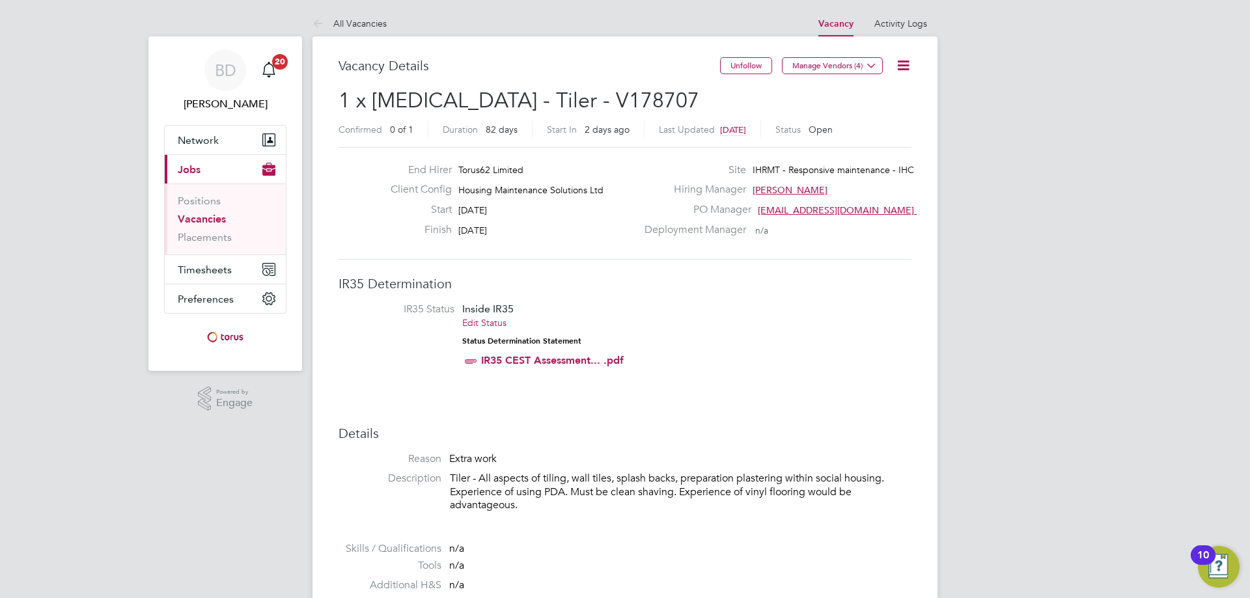
click at [575, 99] on span "1 x [MEDICAL_DATA] - Tiler - V178707" at bounding box center [519, 100] width 361 height 25
drag, startPoint x: 578, startPoint y: 97, endPoint x: 387, endPoint y: 90, distance: 190.9
copy span "1 x [MEDICAL_DATA] - Tiler - V178707"
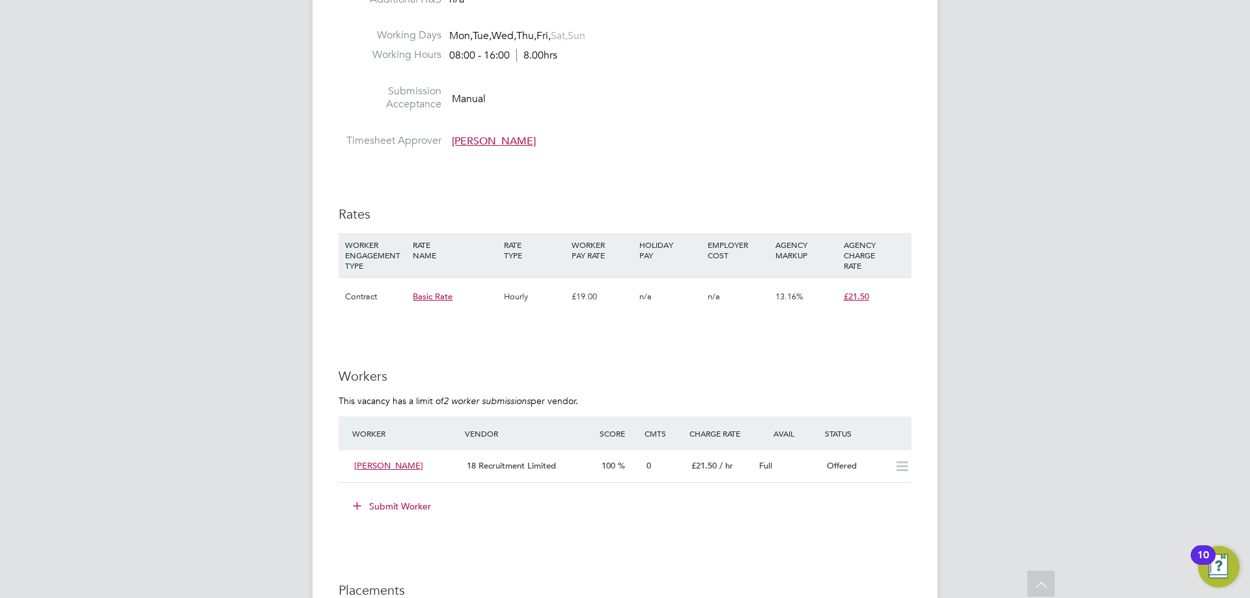
scroll to position [651, 0]
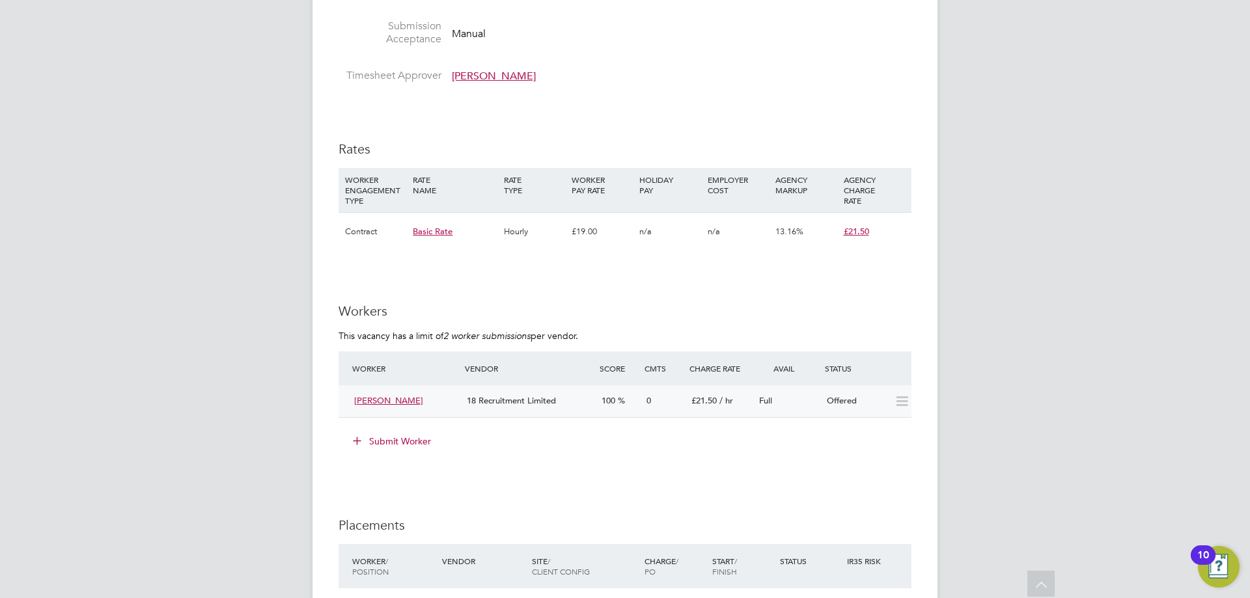
click at [898, 405] on icon at bounding box center [902, 402] width 16 height 10
click at [388, 399] on span "[PERSON_NAME]" at bounding box center [388, 400] width 69 height 11
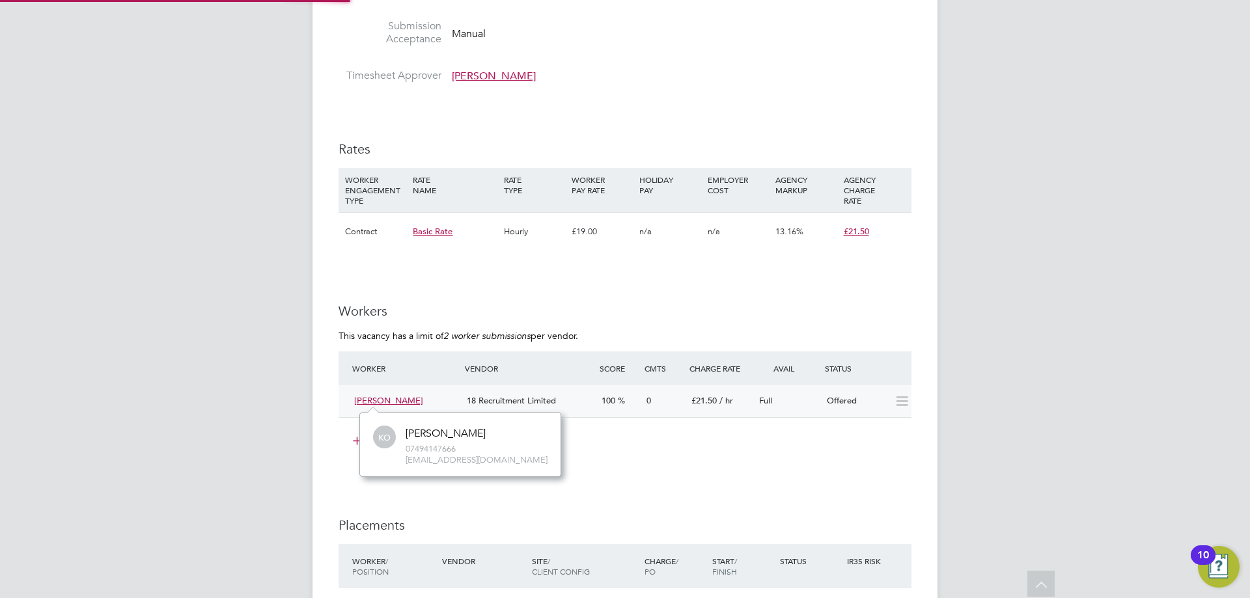
scroll to position [64, 196]
click at [424, 432] on div "[PERSON_NAME]" at bounding box center [446, 434] width 80 height 14
click at [384, 403] on span "[PERSON_NAME]" at bounding box center [388, 400] width 69 height 11
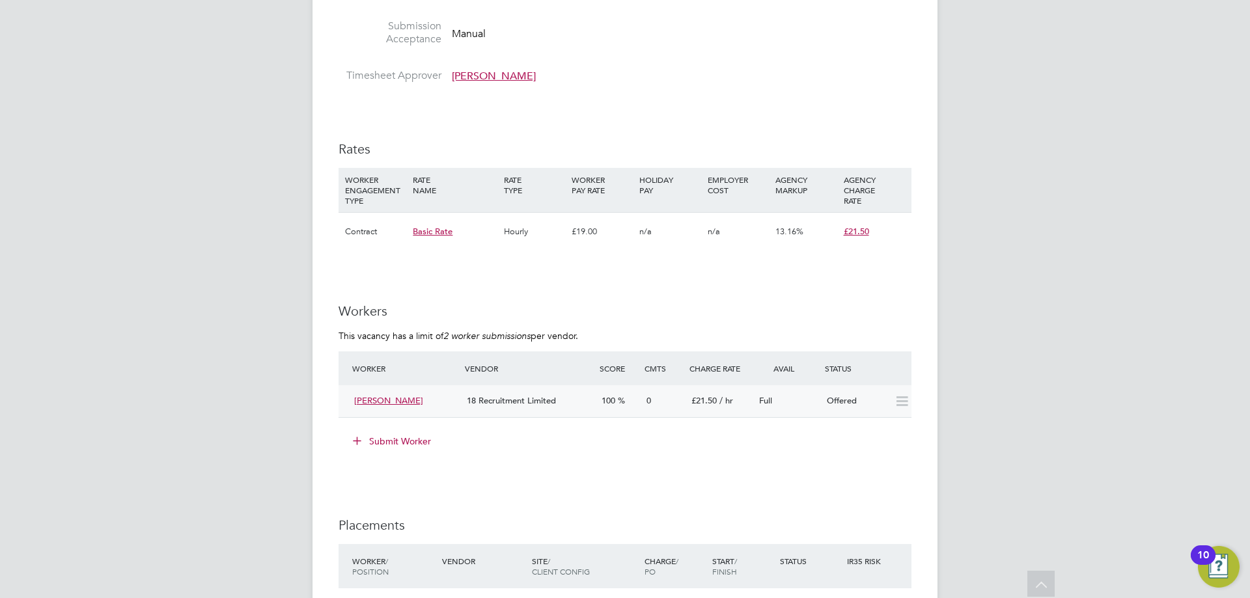
click at [384, 403] on span "[PERSON_NAME]" at bounding box center [388, 400] width 69 height 11
click at [391, 402] on span "[PERSON_NAME]" at bounding box center [388, 400] width 69 height 11
click at [391, 404] on span "[PERSON_NAME]" at bounding box center [388, 400] width 69 height 11
click at [391, 401] on span "[PERSON_NAME]" at bounding box center [388, 400] width 69 height 11
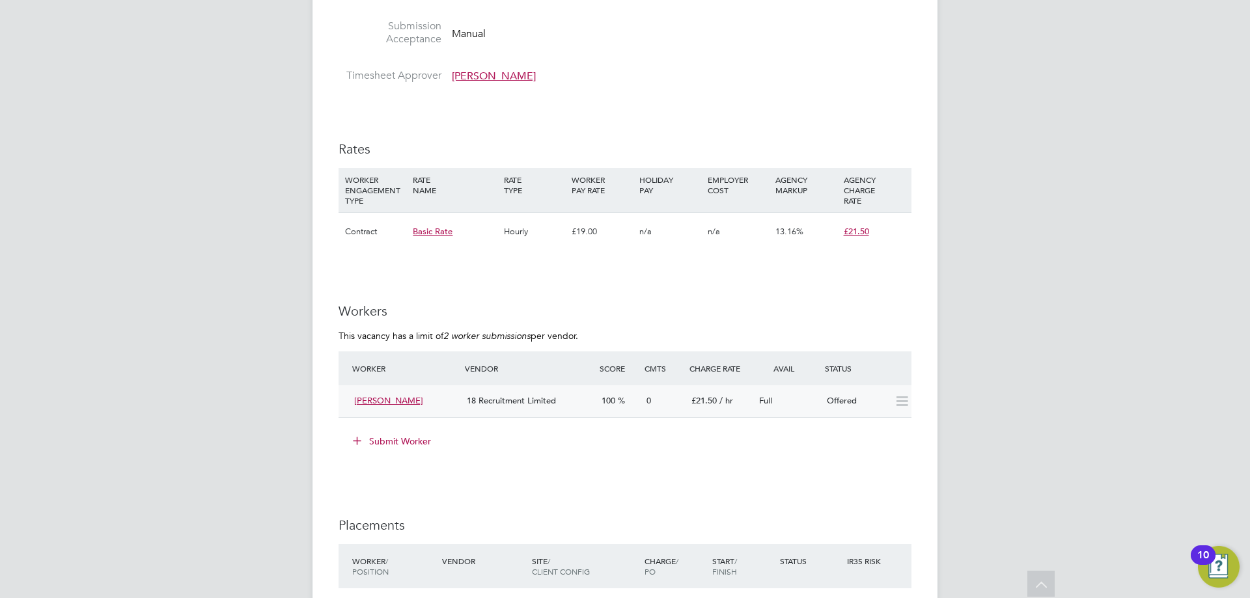
click at [391, 401] on span "[PERSON_NAME]" at bounding box center [388, 400] width 69 height 11
click at [391, 403] on span "[PERSON_NAME]" at bounding box center [388, 400] width 69 height 11
click at [908, 400] on icon at bounding box center [902, 402] width 16 height 10
drag, startPoint x: 823, startPoint y: 457, endPoint x: 821, endPoint y: 451, distance: 6.8
click at [826, 455] on li "Submit Worker" at bounding box center [625, 448] width 573 height 34
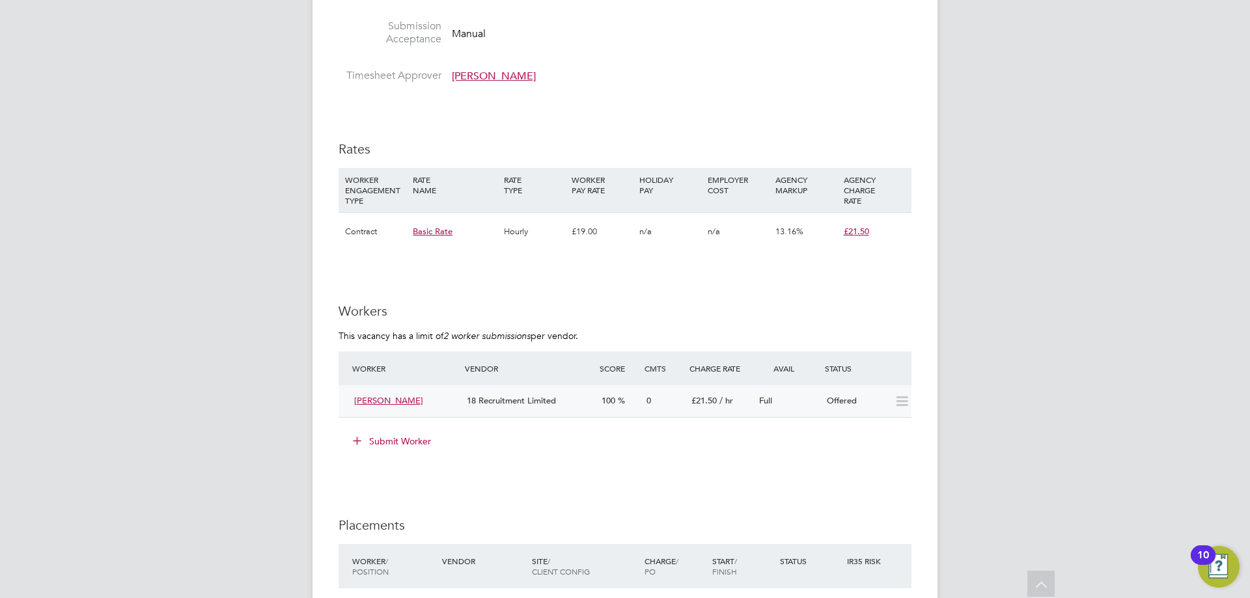
click at [510, 401] on span "18 Recruitment Limited" at bounding box center [511, 400] width 89 height 11
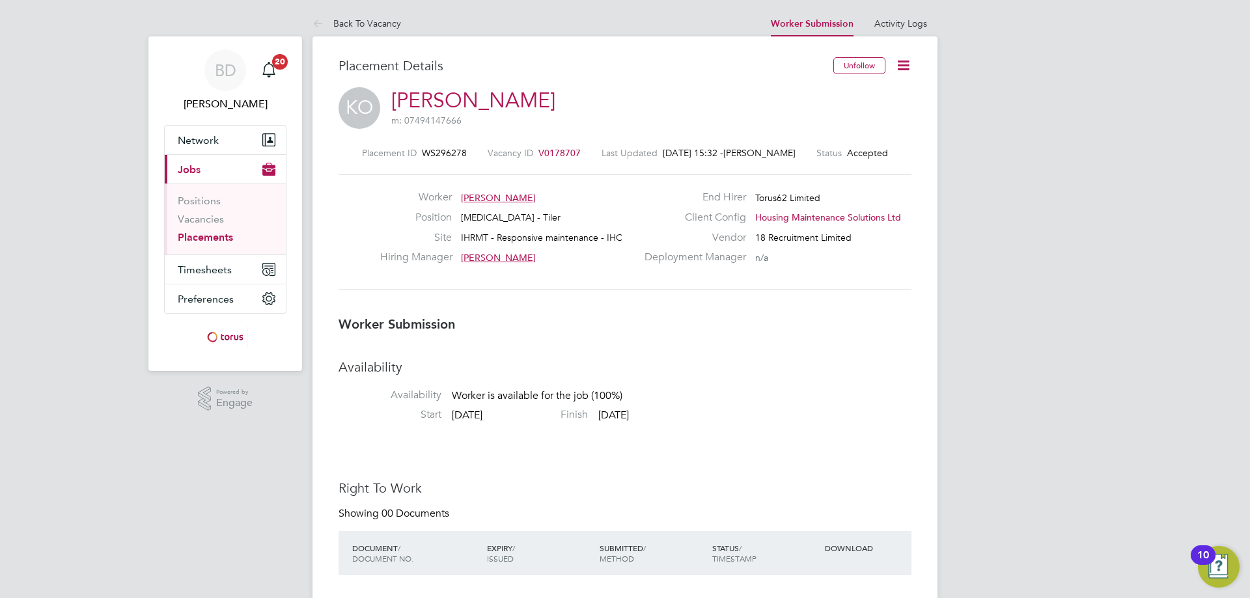
click at [482, 195] on span "[PERSON_NAME]" at bounding box center [498, 198] width 75 height 12
click at [562, 150] on span "V0178707" at bounding box center [560, 153] width 42 height 12
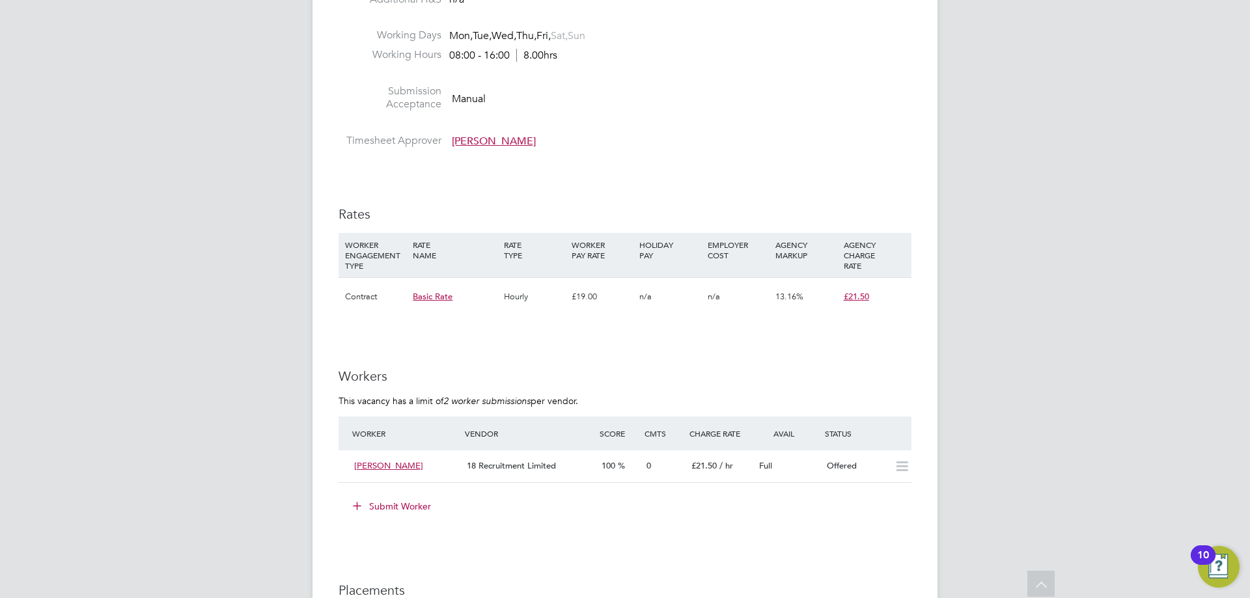
scroll to position [716, 0]
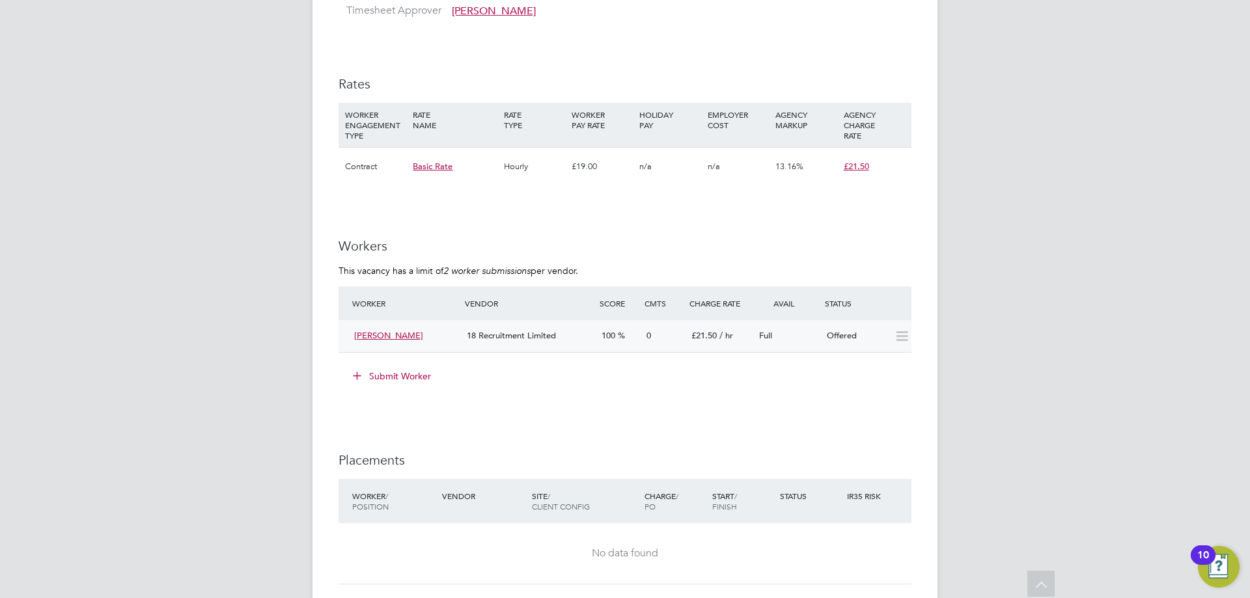
click at [899, 333] on icon at bounding box center [902, 336] width 16 height 10
click at [374, 336] on span "[PERSON_NAME]" at bounding box center [388, 335] width 69 height 11
click at [419, 371] on div "[PERSON_NAME]" at bounding box center [446, 369] width 80 height 14
click at [660, 372] on div "Submit Worker" at bounding box center [628, 376] width 568 height 21
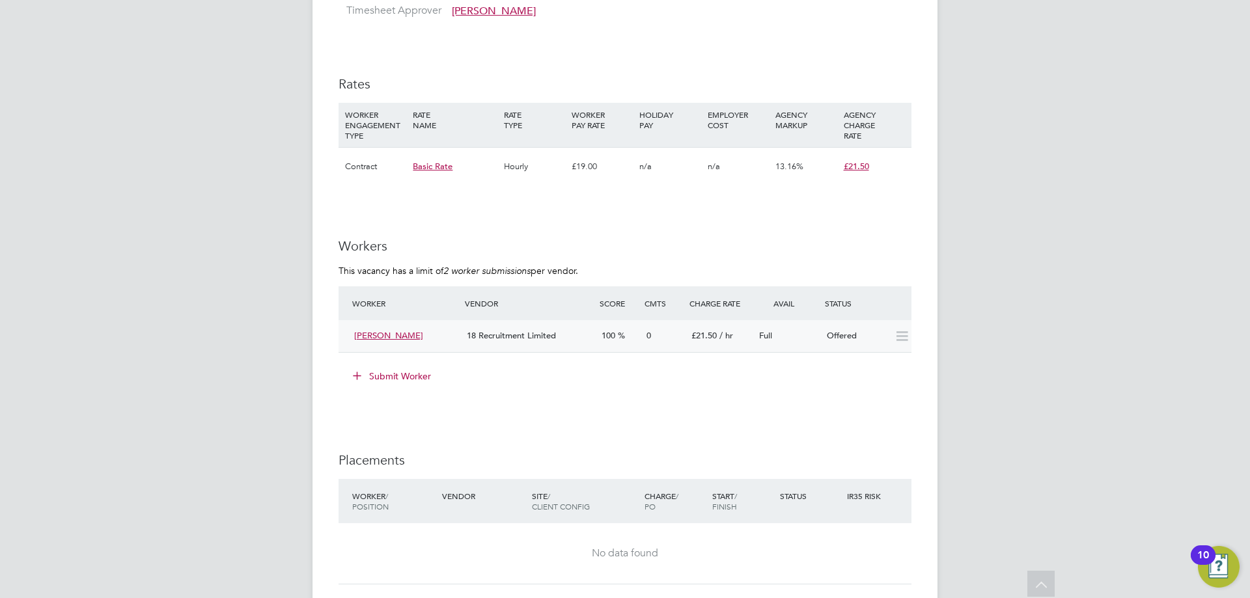
click at [903, 338] on icon at bounding box center [902, 336] width 16 height 10
click at [369, 337] on span "[PERSON_NAME]" at bounding box center [388, 335] width 69 height 11
click at [423, 369] on div "[PERSON_NAME]" at bounding box center [446, 369] width 80 height 14
click at [423, 376] on div "KO [PERSON_NAME] 07494147666 [EMAIL_ADDRESS][DOMAIN_NAME]" at bounding box center [460, 380] width 175 height 42
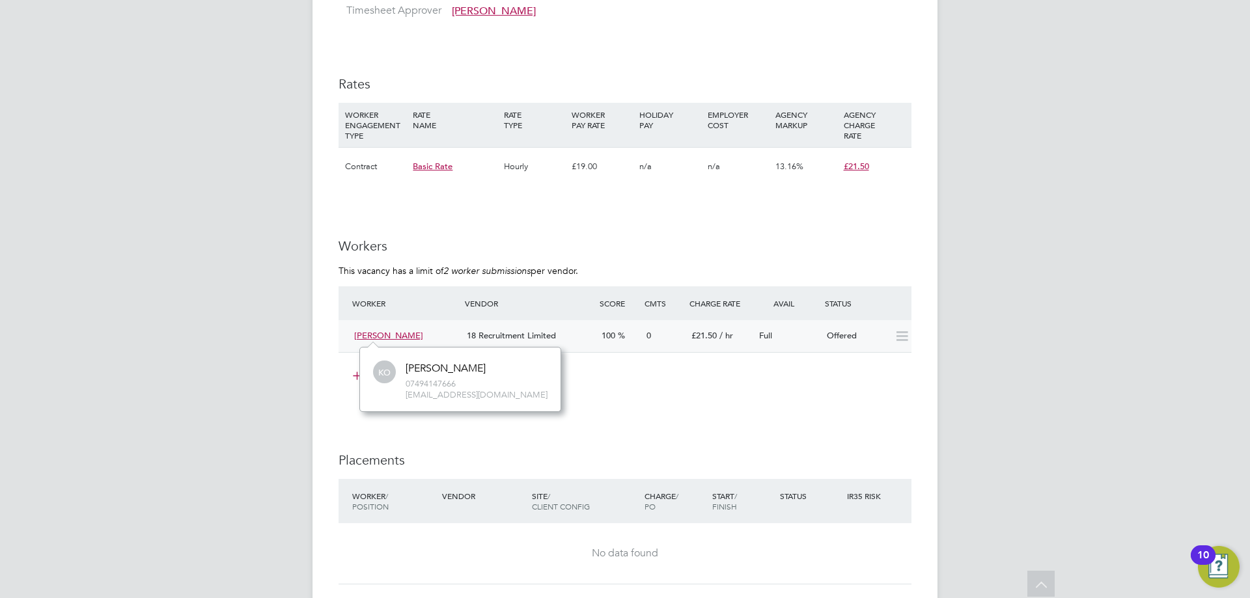
click at [426, 368] on div "[PERSON_NAME]" at bounding box center [446, 369] width 80 height 14
click at [615, 397] on li "Submit Worker" at bounding box center [625, 383] width 573 height 34
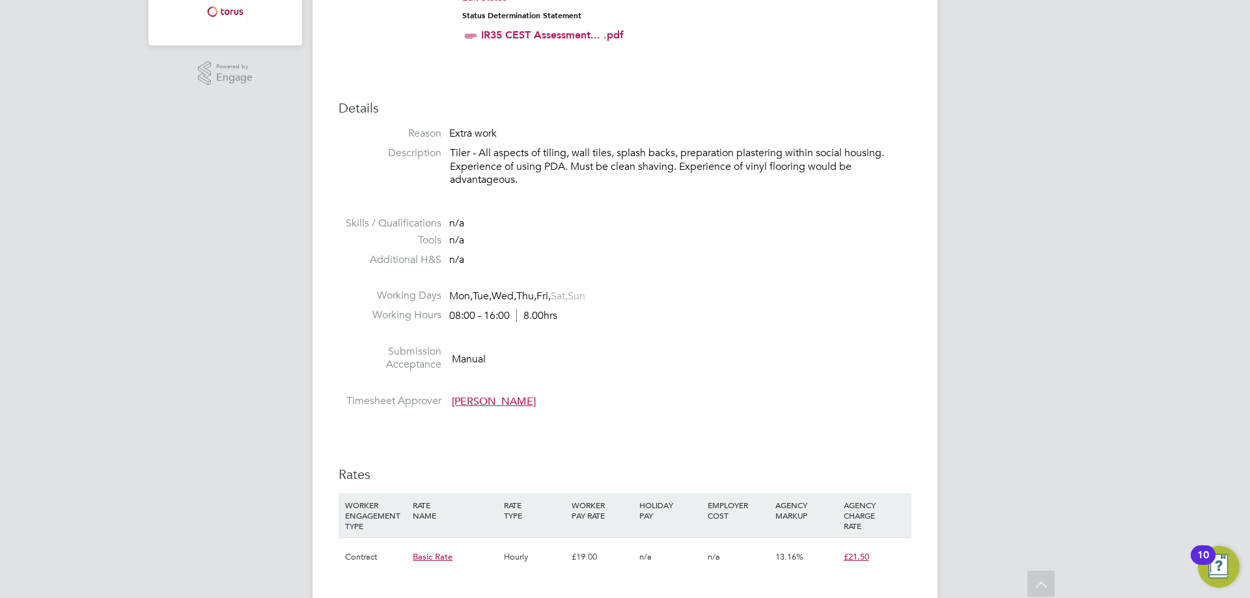
scroll to position [0, 0]
